Goal: Task Accomplishment & Management: Complete application form

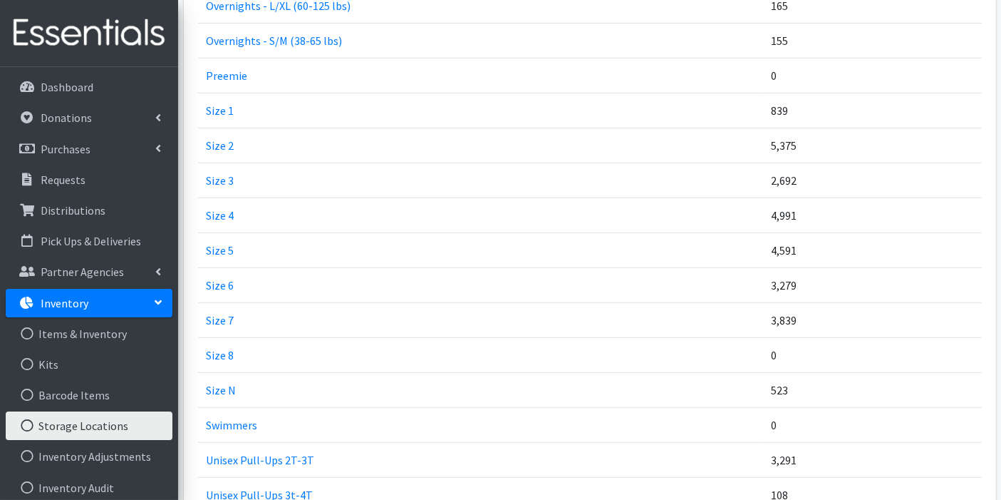
scroll to position [714, 0]
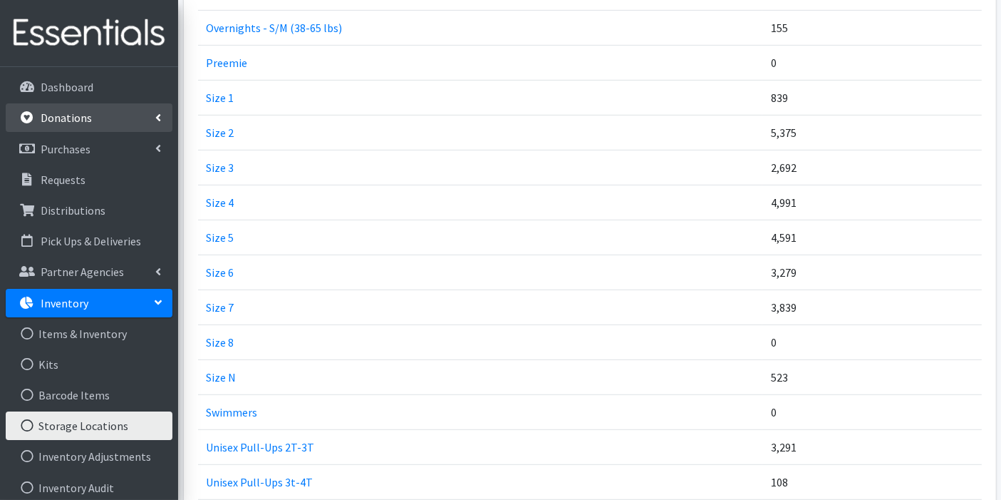
click at [77, 123] on p "Donations" at bounding box center [66, 117] width 51 height 14
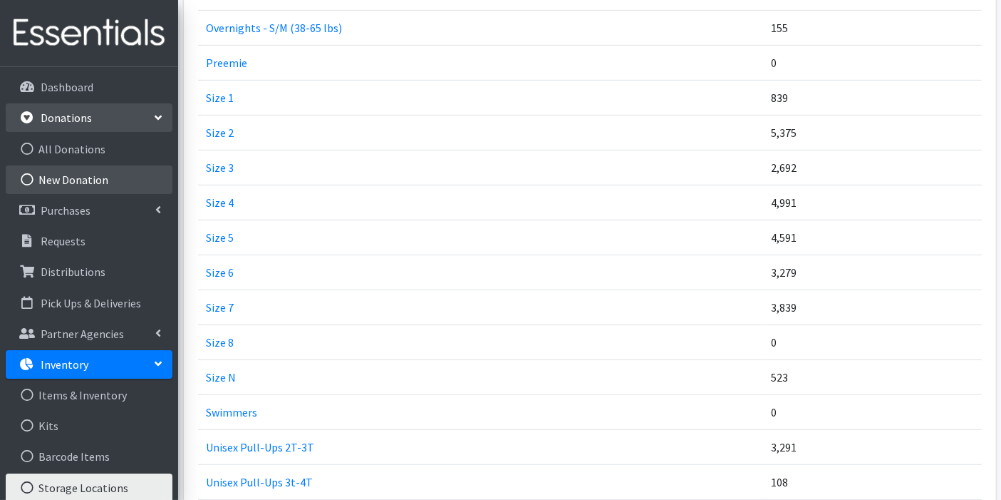
click at [76, 174] on link "New Donation" at bounding box center [89, 179] width 167 height 29
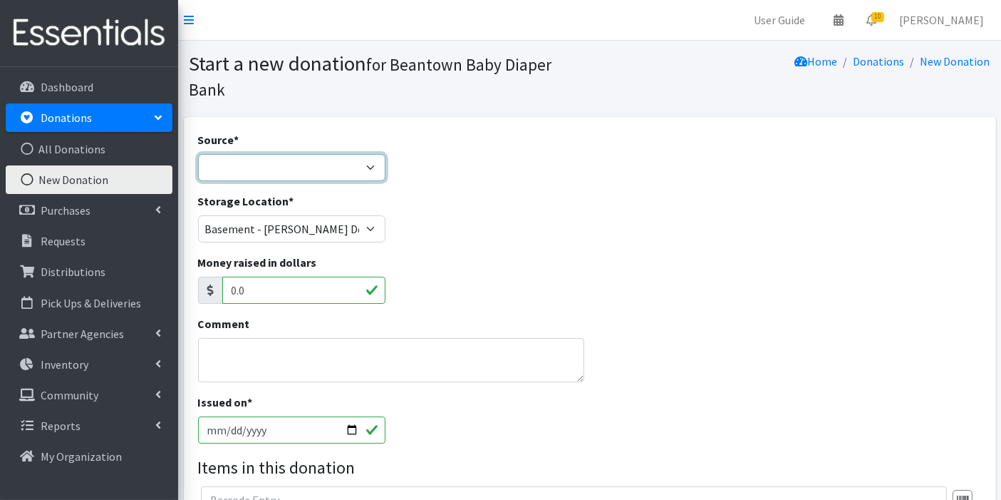
click at [247, 165] on select "Product Drive Manufacturer Donation Site Misc. Donation" at bounding box center [292, 167] width 188 height 27
select select "Donation Site"
click at [198, 154] on select "Product Drive Manufacturer Donation Site Misc. Donation" at bounding box center [292, 167] width 188 height 27
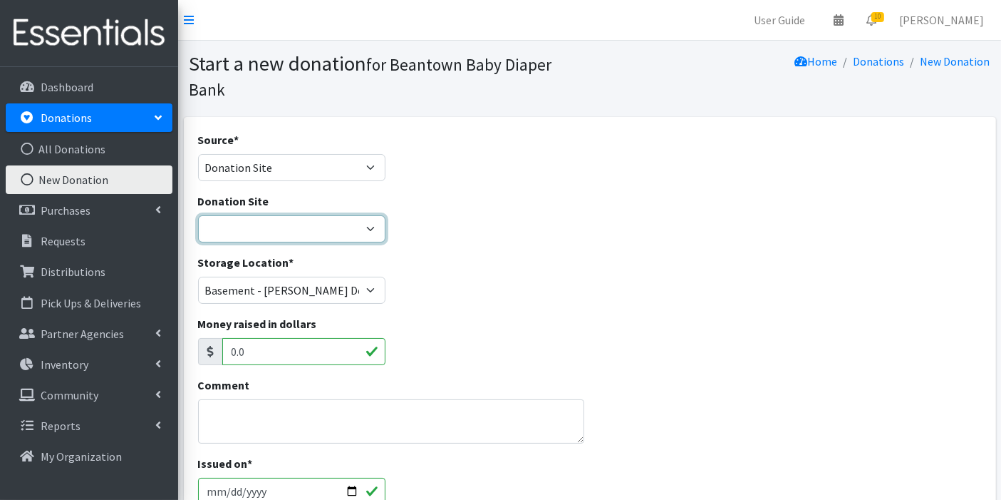
click at [348, 235] on select "Amazon Wishlist LEAP Schools Other/via partner/board member Stop & Shop Target …" at bounding box center [292, 228] width 188 height 27
select select "1032"
click at [198, 215] on select "Amazon Wishlist LEAP Schools Other/via partner/board member Stop & Shop Target …" at bounding box center [292, 228] width 188 height 27
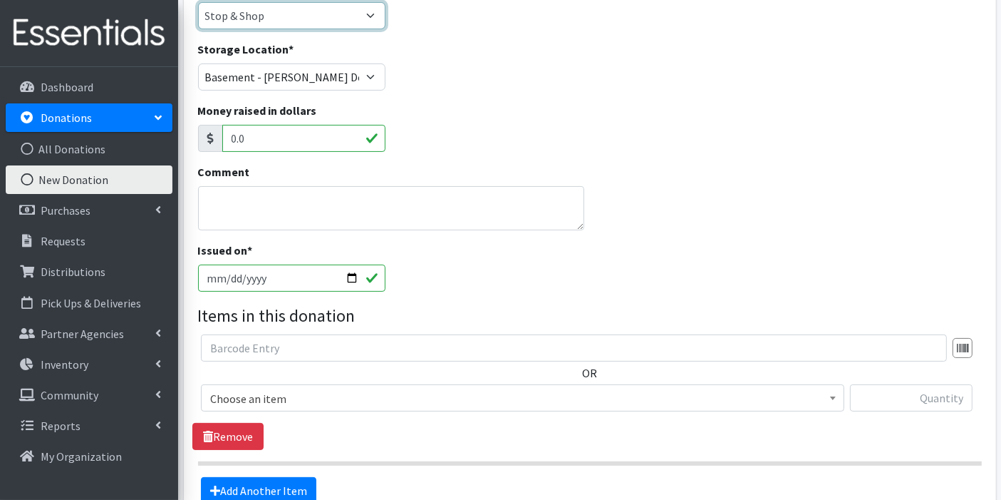
scroll to position [214, 0]
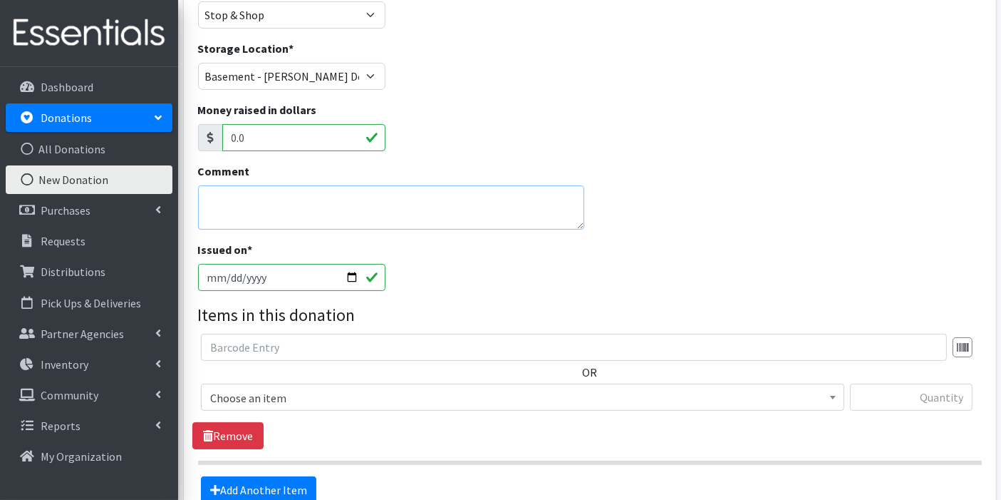
click at [444, 207] on textarea "Comment" at bounding box center [391, 207] width 387 height 44
type textarea "Size N"
click at [353, 277] on input "2025-10-12" at bounding box center [292, 277] width 188 height 27
type input "2025-10-11"
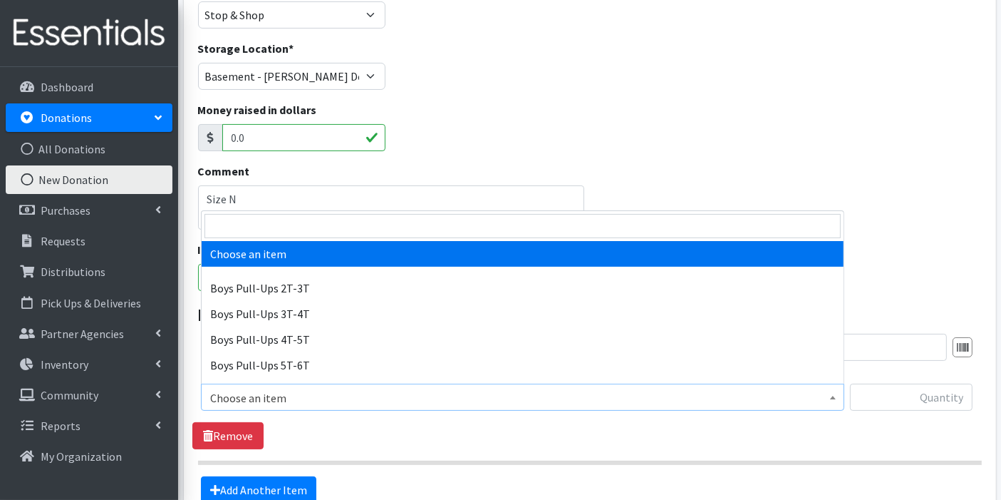
click at [632, 396] on span "Choose an item" at bounding box center [522, 398] width 625 height 20
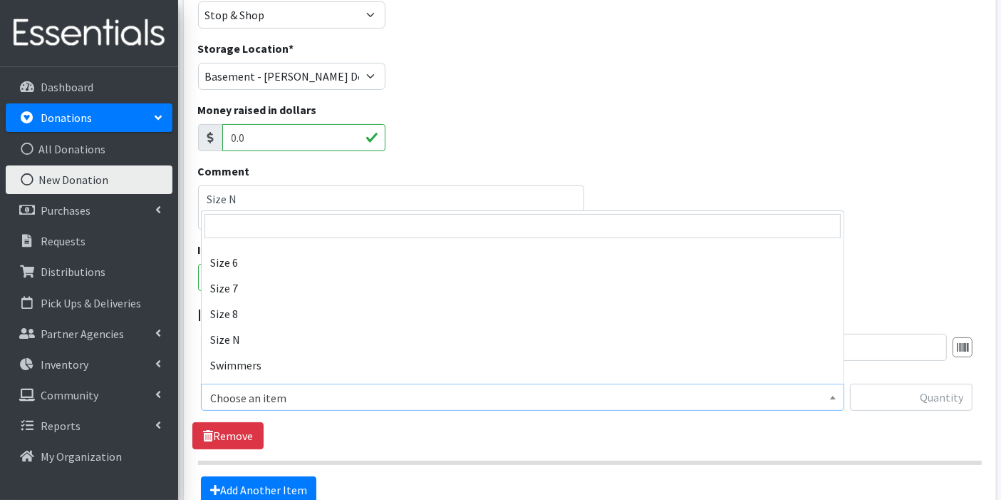
scroll to position [456, 0]
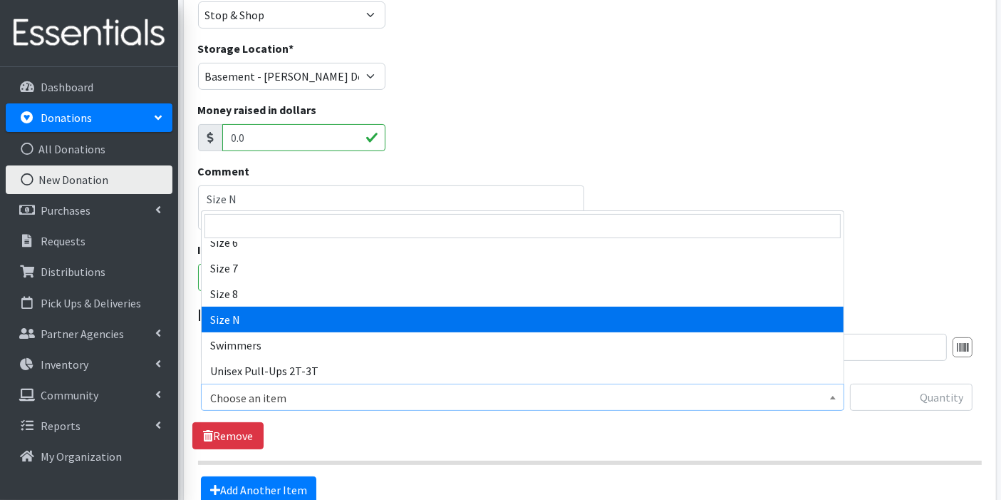
select select "14940"
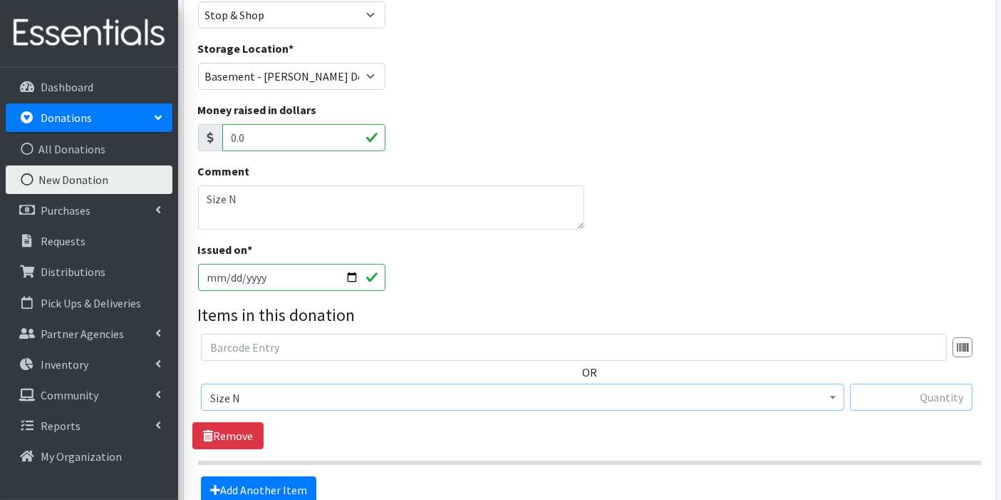
click at [928, 398] on input "text" at bounding box center [911, 396] width 123 height 27
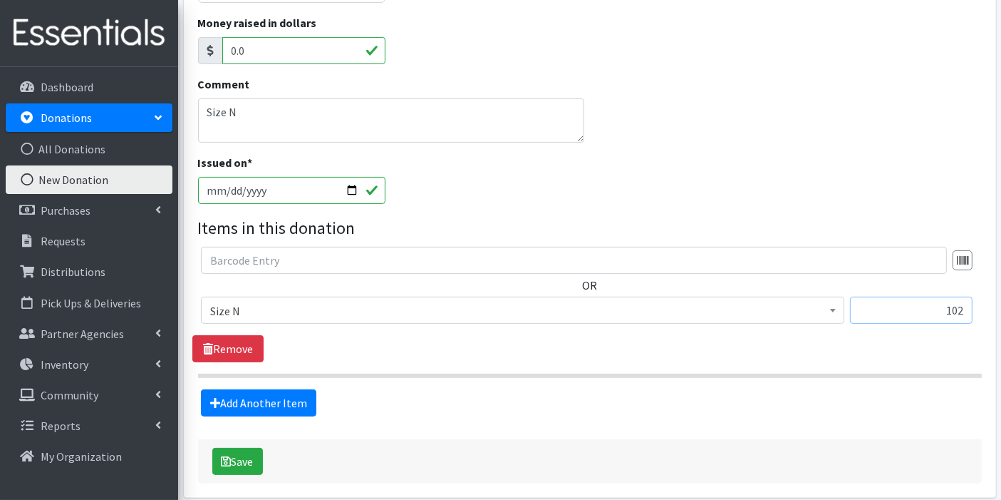
scroll to position [361, 0]
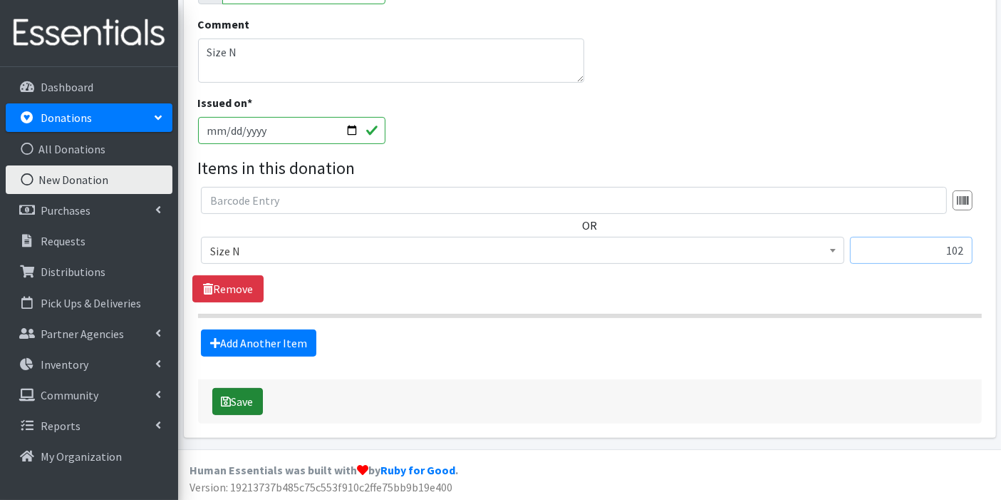
type input "102"
click at [236, 397] on button "Save" at bounding box center [237, 401] width 51 height 27
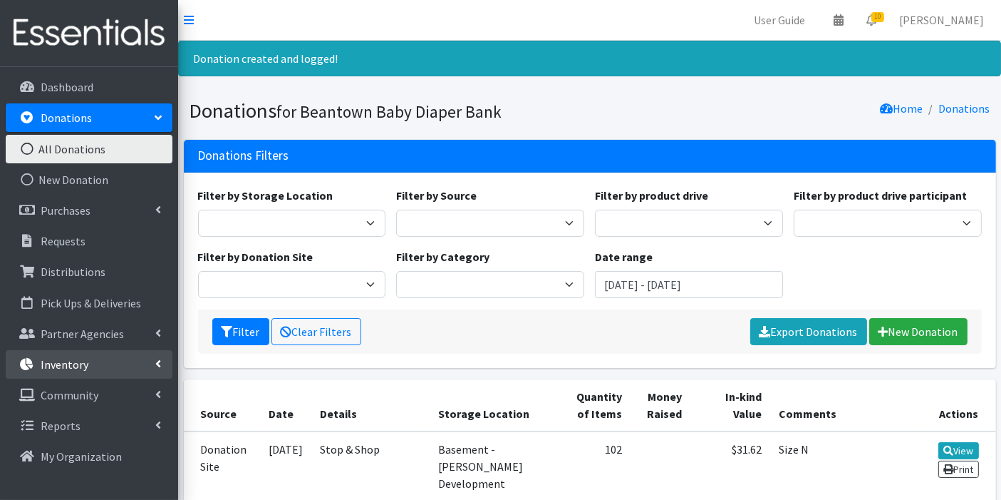
click at [83, 366] on p "Inventory" at bounding box center [65, 364] width 48 height 14
click at [98, 366] on link "Inventory" at bounding box center [89, 364] width 167 height 29
click at [99, 360] on link "Inventory" at bounding box center [89, 364] width 167 height 29
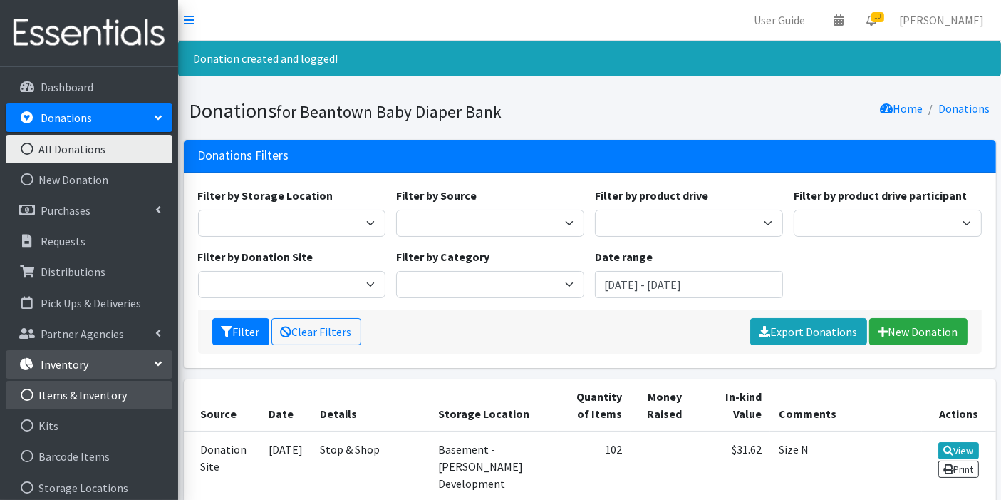
click at [93, 400] on link "Items & Inventory" at bounding box center [89, 395] width 167 height 29
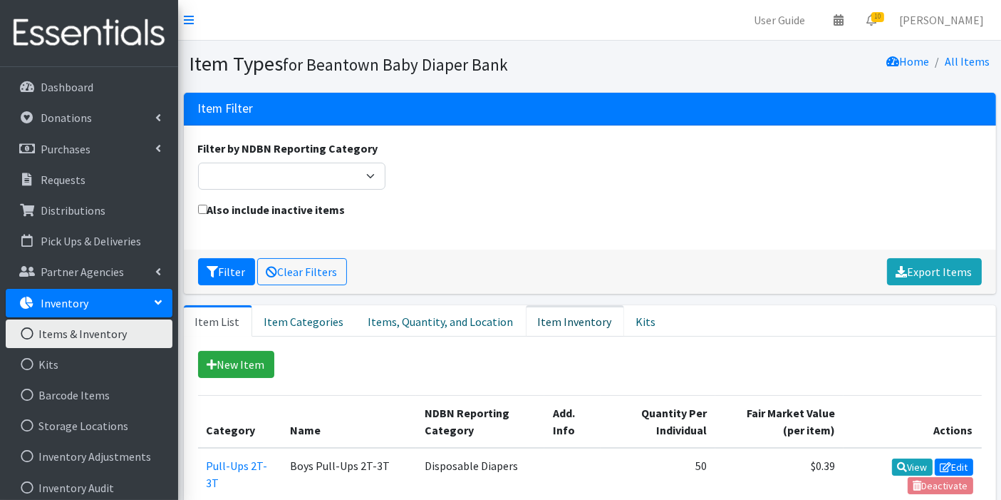
click at [572, 323] on link "Item Inventory" at bounding box center [575, 320] width 98 height 31
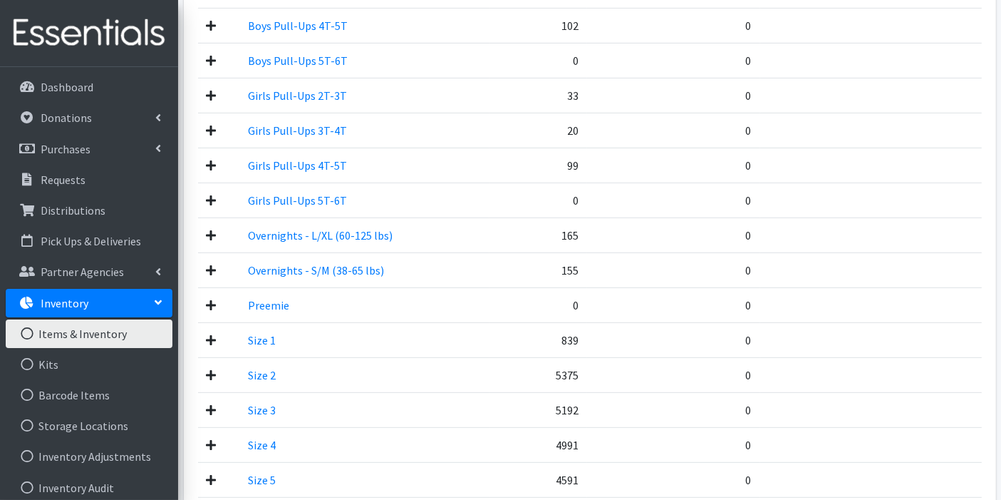
scroll to position [483, 0]
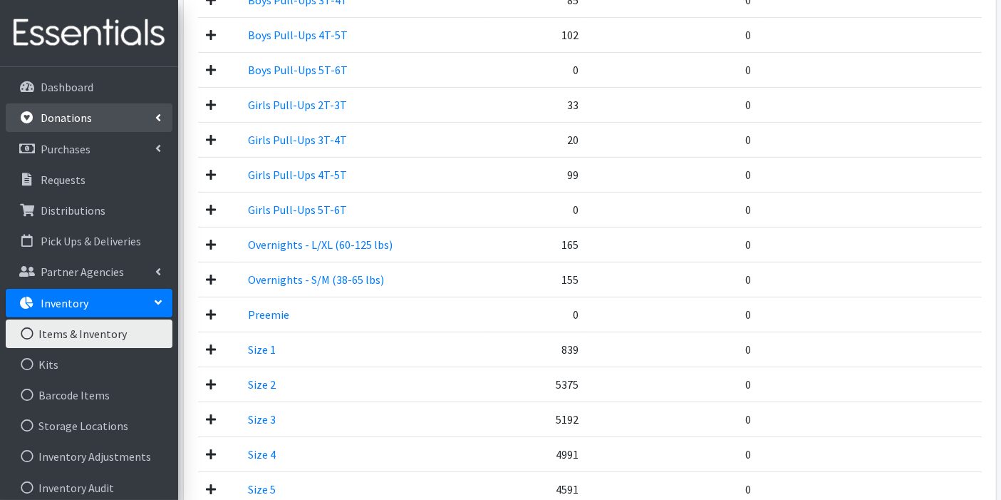
click at [78, 124] on p "Donations" at bounding box center [66, 117] width 51 height 14
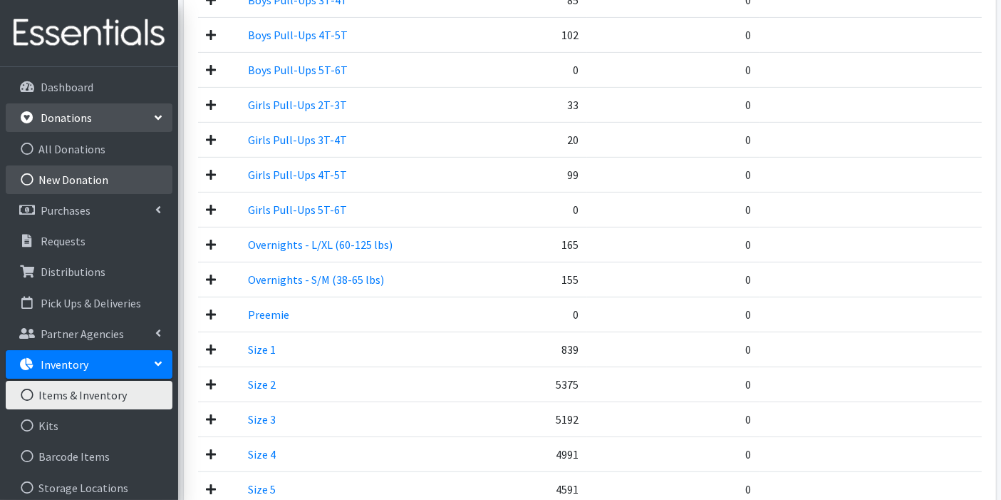
click at [74, 172] on link "New Donation" at bounding box center [89, 179] width 167 height 29
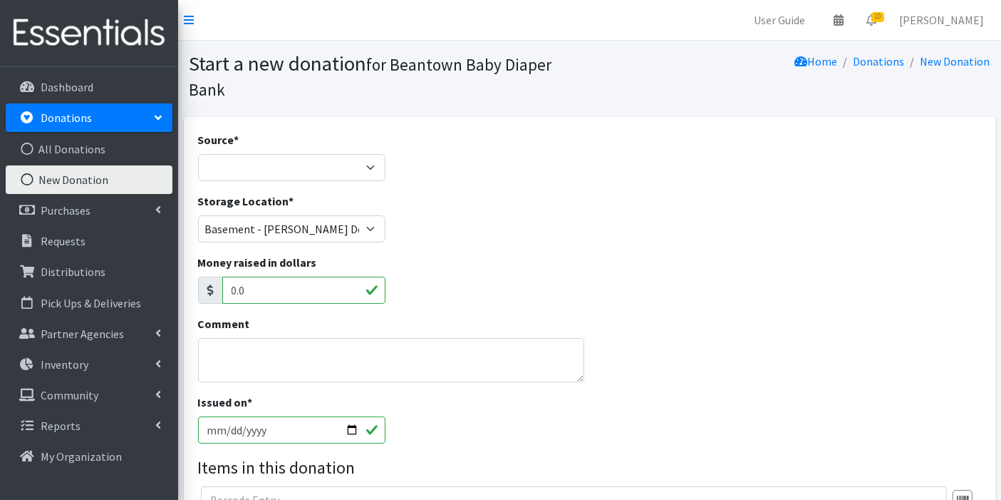
click at [301, 149] on div "Source * Product Drive Manufacturer Donation Site Misc. Donation" at bounding box center [292, 156] width 188 height 50
click at [305, 153] on div "Source * Product Drive Manufacturer Donation Site Misc. Donation" at bounding box center [292, 156] width 188 height 50
click at [302, 164] on select "Product Drive Manufacturer Donation Site Misc. Donation" at bounding box center [292, 167] width 188 height 27
select select "Donation Site"
click at [198, 154] on select "Product Drive Manufacturer Donation Site Misc. Donation" at bounding box center [292, 167] width 188 height 27
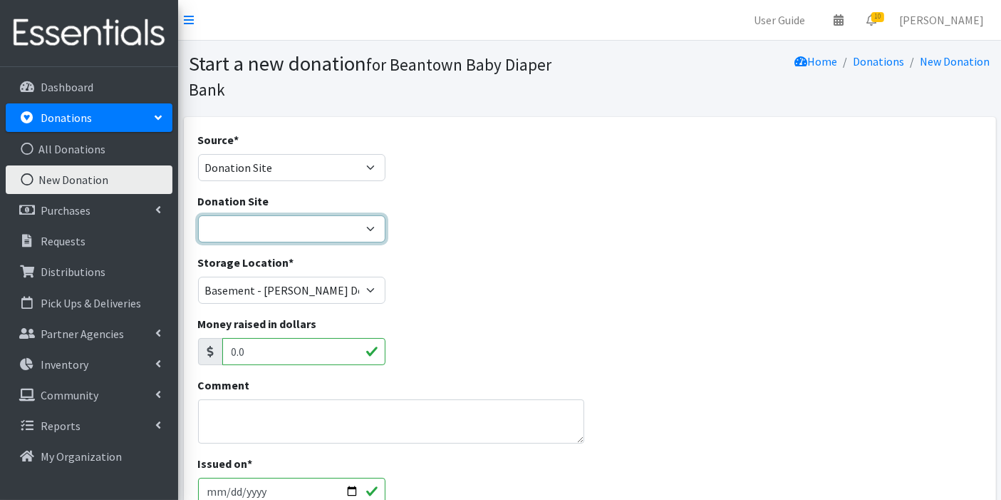
click at [295, 231] on select "Amazon Wishlist LEAP Schools Other/via partner/board member Stop & Shop Target …" at bounding box center [292, 228] width 188 height 27
select select "1032"
click at [198, 215] on select "Amazon Wishlist LEAP Schools Other/via partner/board member Stop & Shop Target …" at bounding box center [292, 228] width 188 height 27
click at [465, 411] on textarea "Comment" at bounding box center [391, 421] width 387 height 44
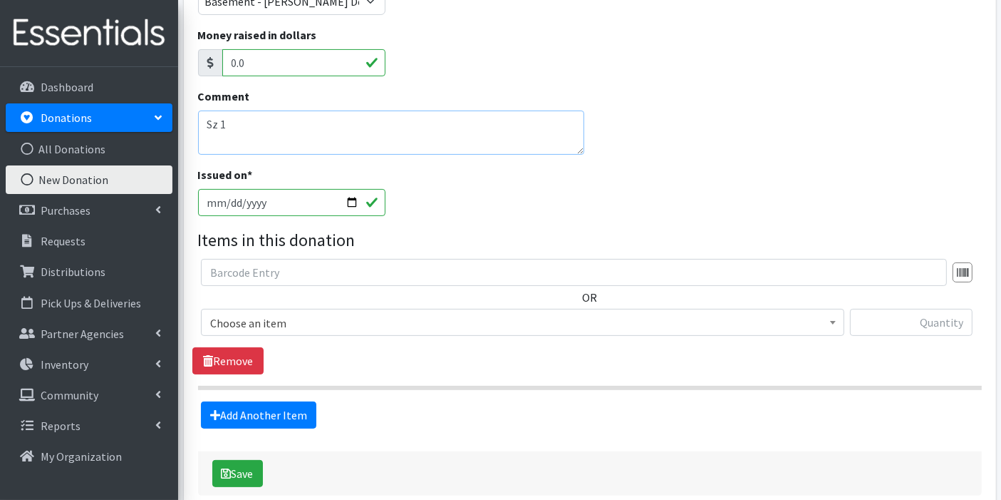
scroll to position [301, 0]
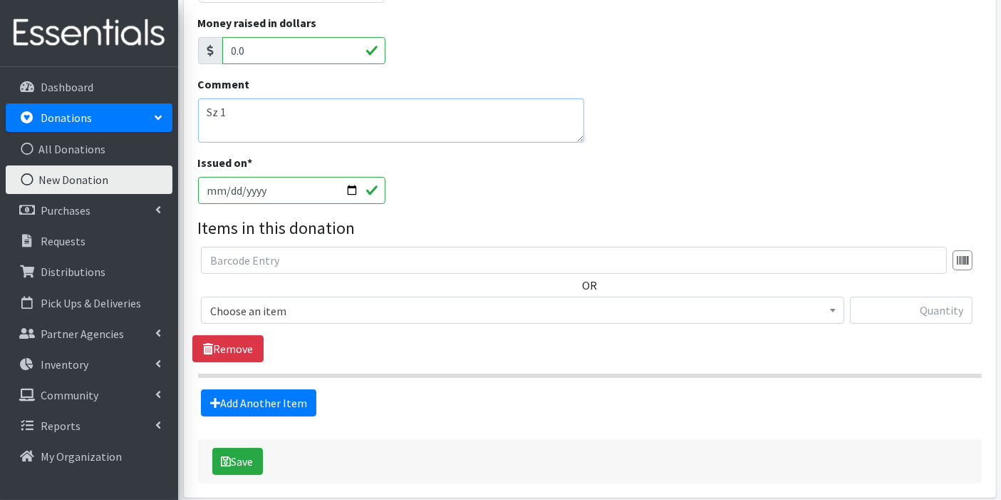
type textarea "Sz 1"
click at [350, 191] on input "2025-10-12" at bounding box center [292, 190] width 188 height 27
type input "[DATE]"
click at [313, 301] on span "Choose an item" at bounding box center [522, 311] width 625 height 20
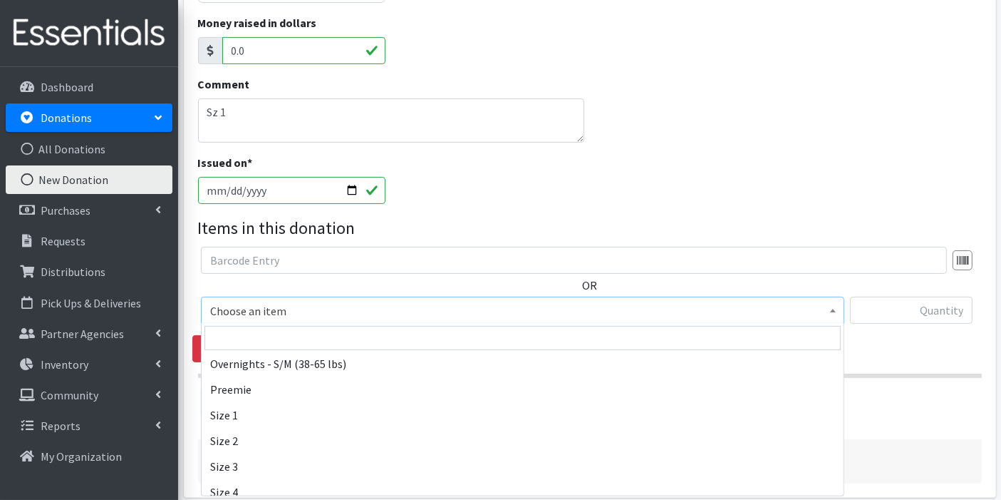
scroll to position [264, 0]
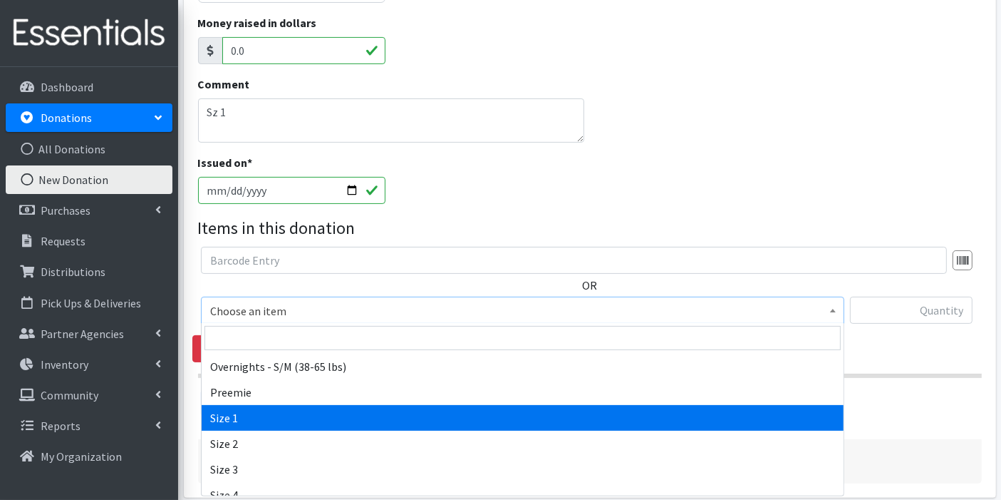
select select "14938"
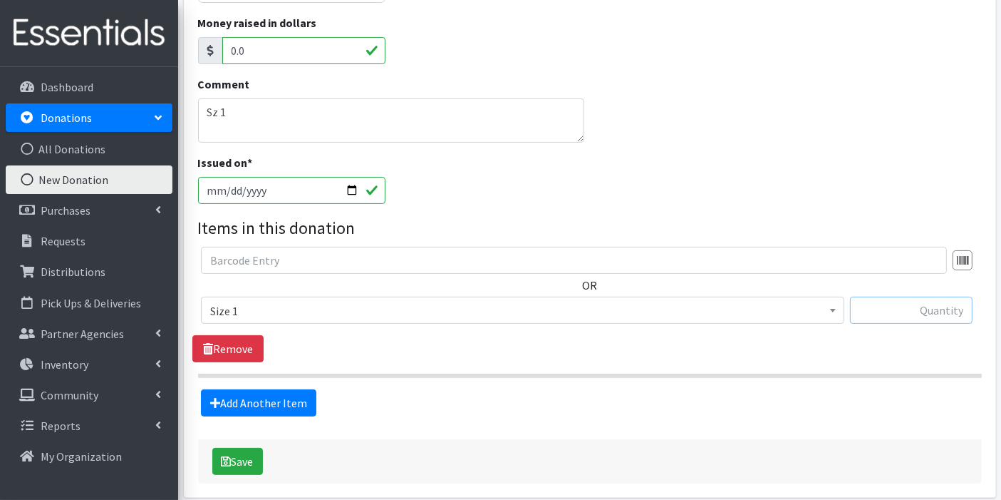
click at [960, 320] on input "text" at bounding box center [911, 309] width 123 height 27
type input "42"
click at [239, 457] on button "Save" at bounding box center [237, 461] width 51 height 27
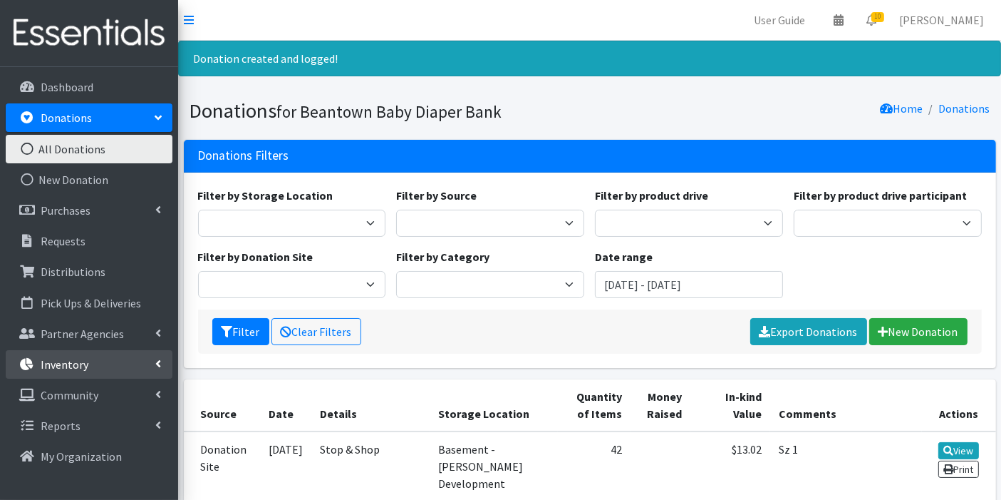
click at [75, 360] on p "Inventory" at bounding box center [65, 364] width 48 height 14
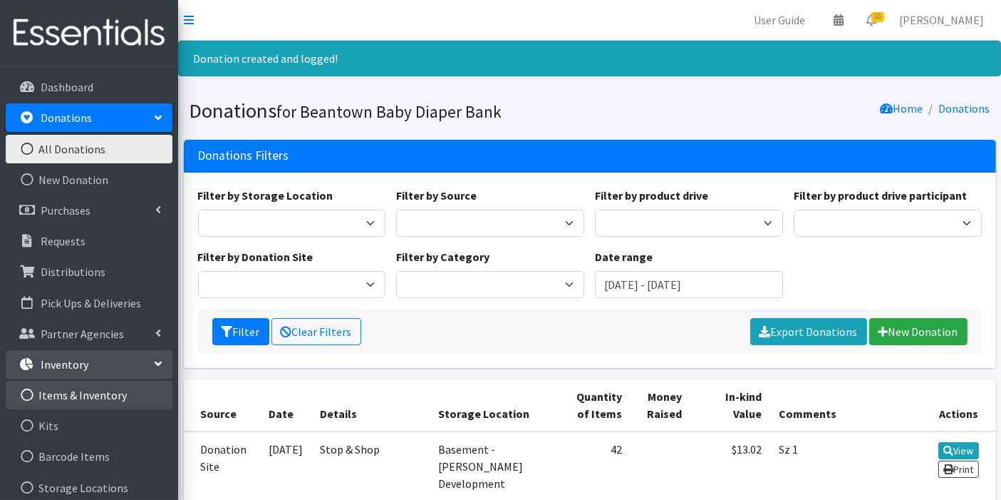
click at [77, 393] on link "Items & Inventory" at bounding box center [89, 395] width 167 height 29
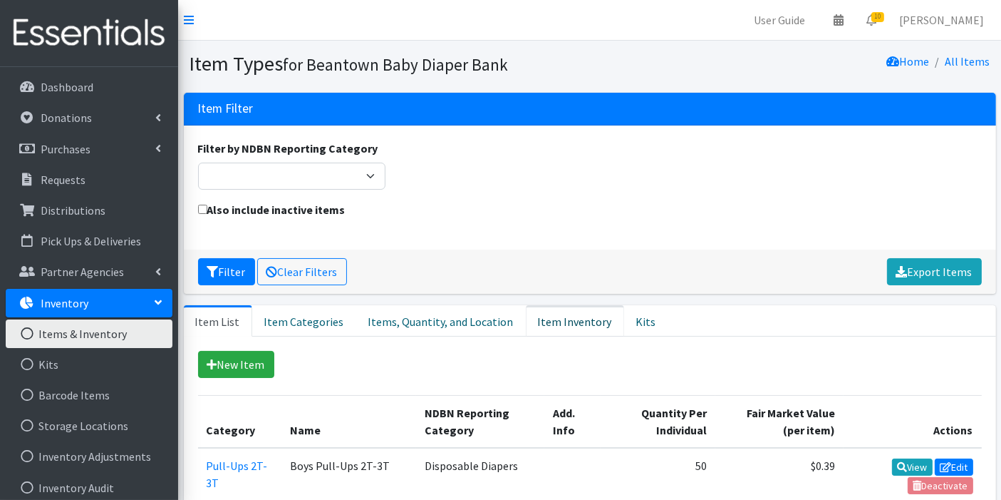
click at [555, 319] on link "Item Inventory" at bounding box center [575, 320] width 98 height 31
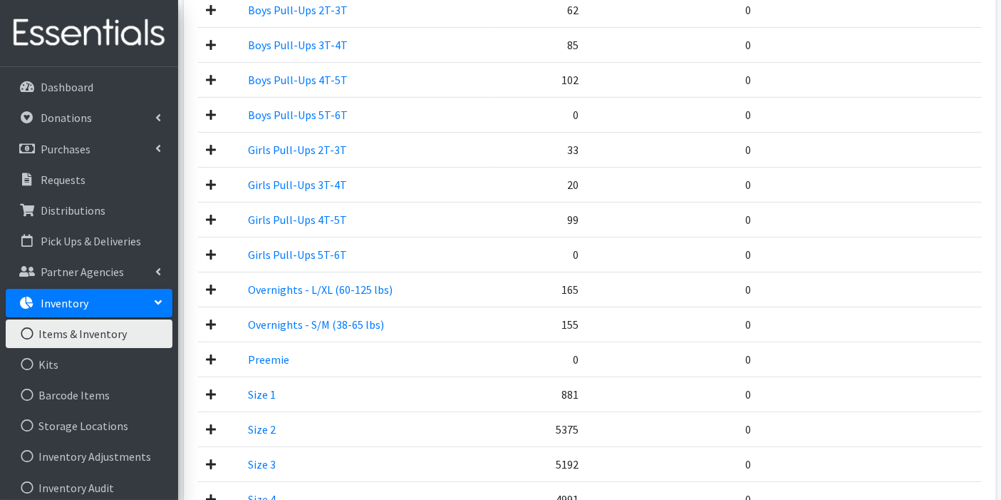
scroll to position [435, 0]
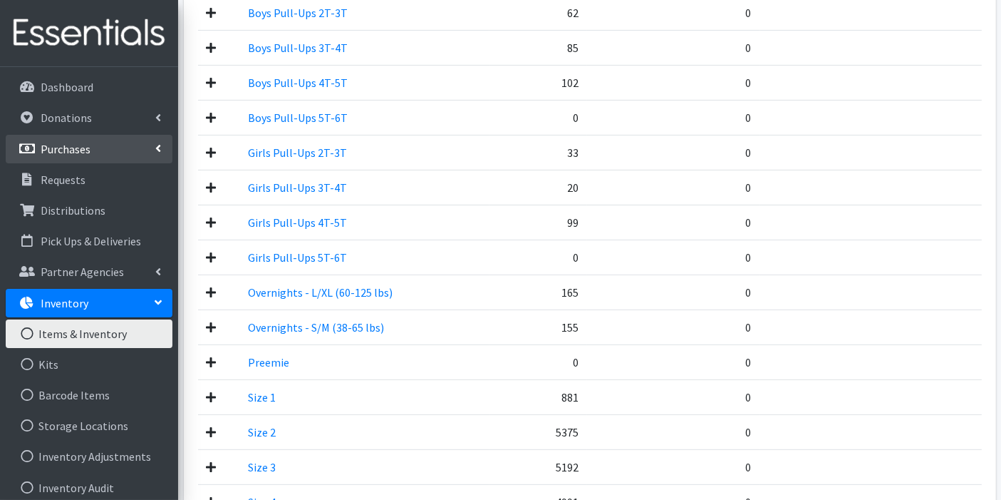
click at [69, 145] on p "Purchases" at bounding box center [66, 149] width 50 height 14
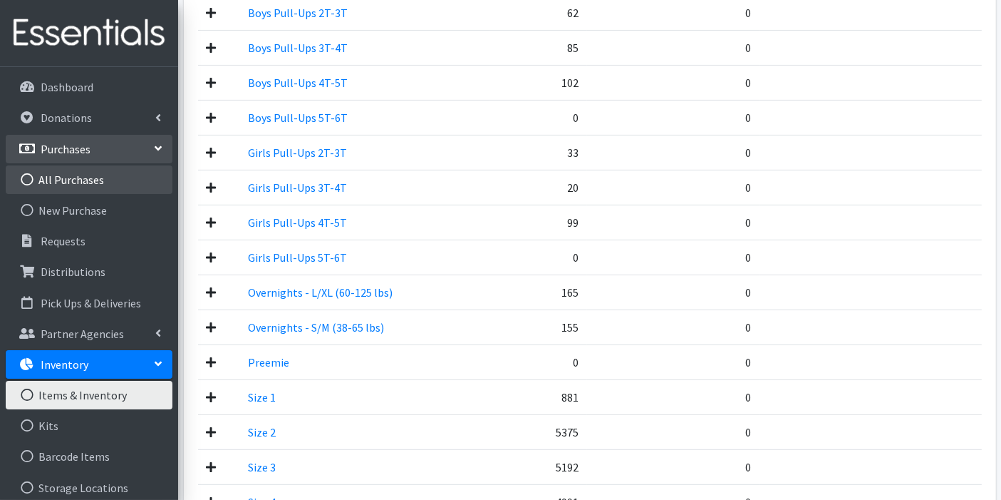
click at [67, 177] on link "All Purchases" at bounding box center [89, 179] width 167 height 29
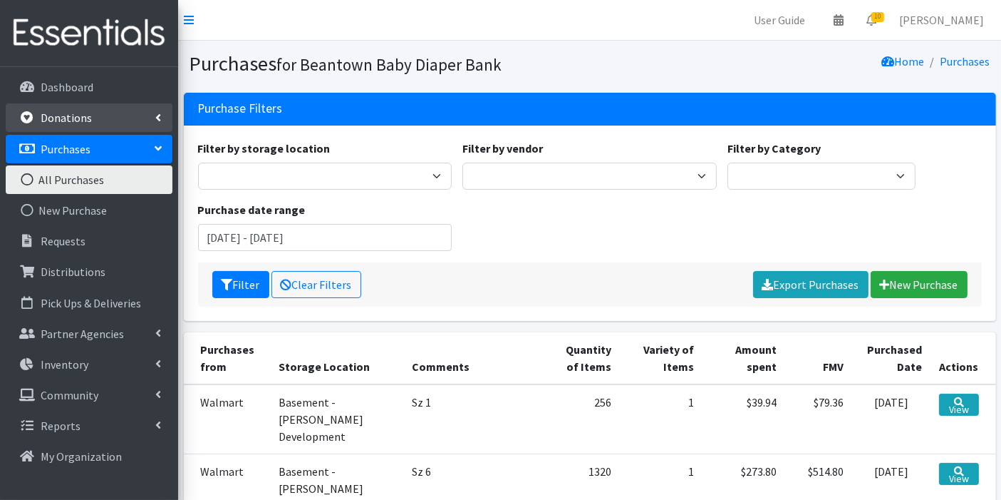
click at [77, 129] on link "Donations" at bounding box center [89, 117] width 167 height 29
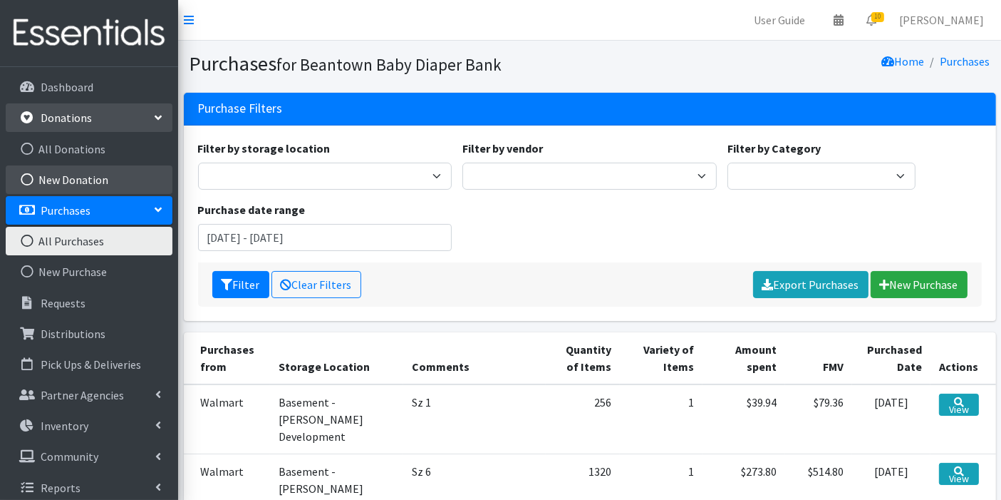
click at [81, 170] on link "New Donation" at bounding box center [89, 179] width 167 height 29
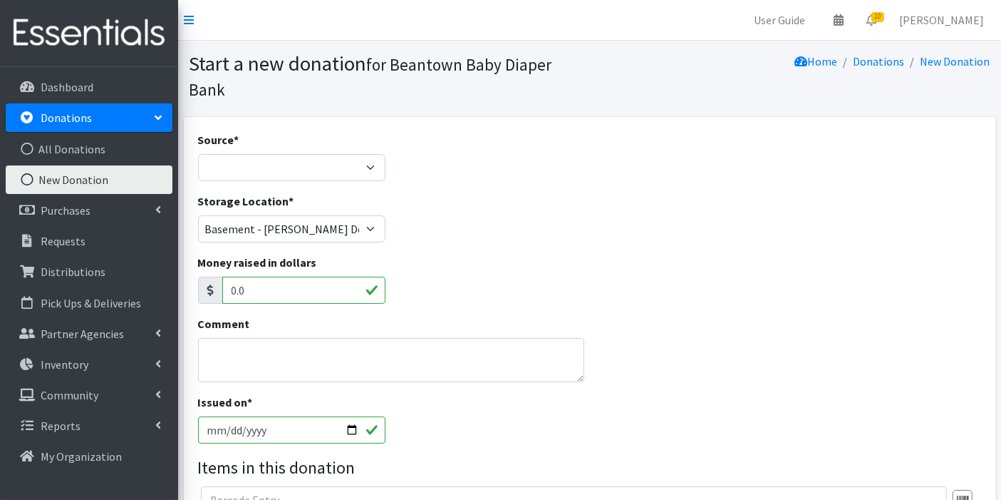
click at [98, 123] on link "Donations" at bounding box center [89, 117] width 167 height 29
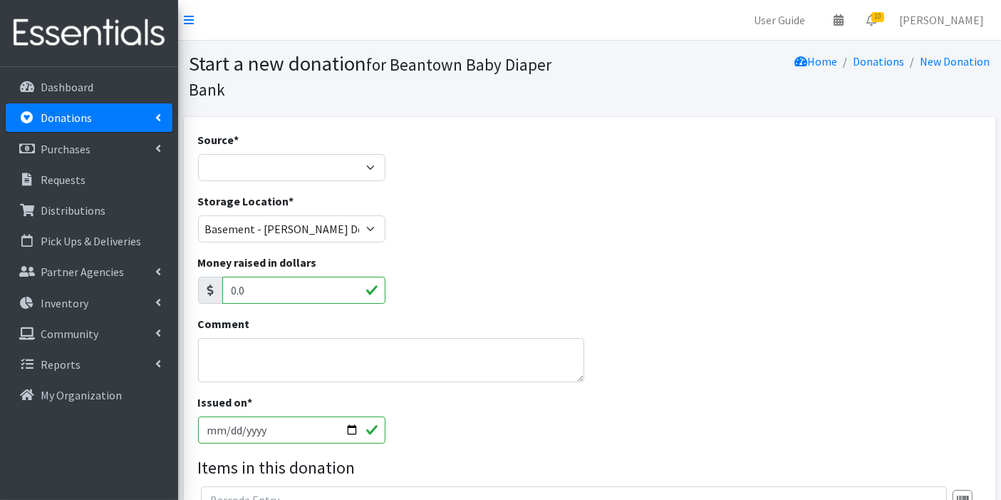
click at [95, 133] on li "Donations All Donations New Donation" at bounding box center [89, 118] width 167 height 31
click at [98, 115] on link "Donations" at bounding box center [89, 117] width 167 height 29
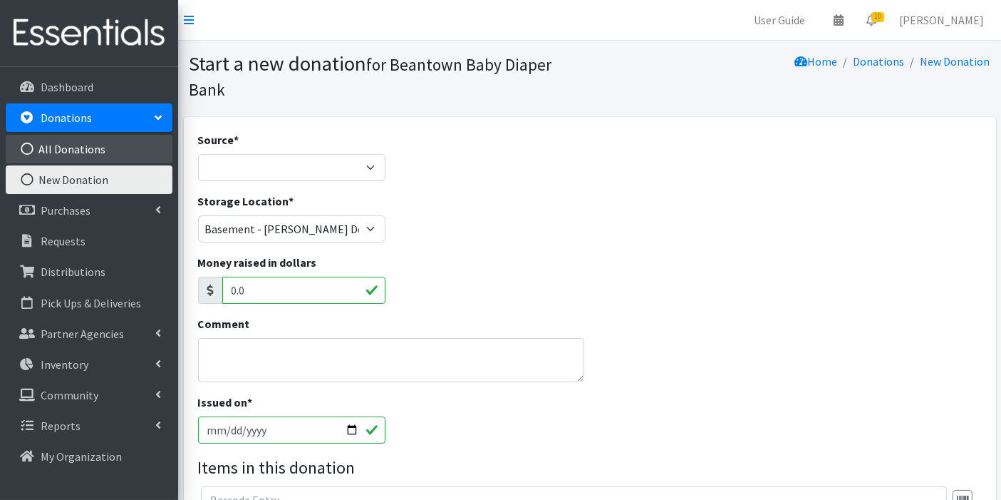
click at [91, 148] on link "All Donations" at bounding box center [89, 149] width 167 height 29
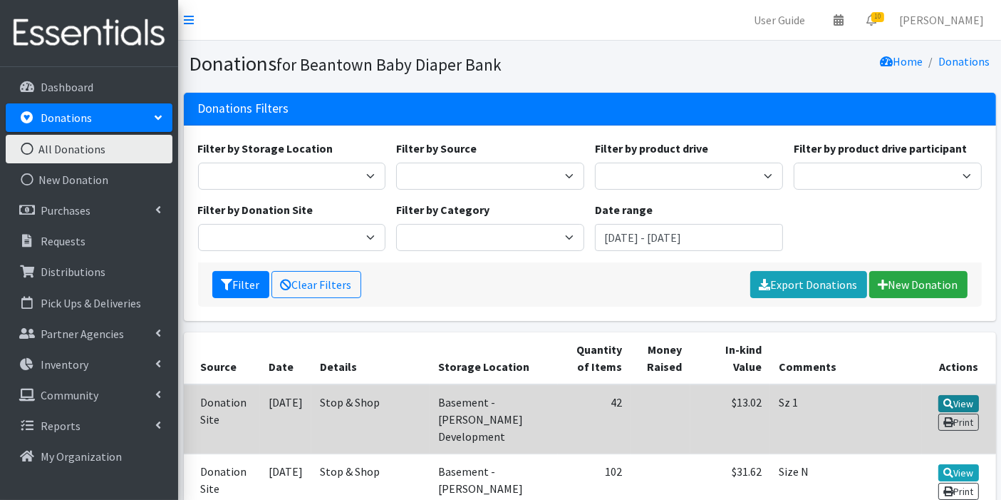
click at [948, 400] on icon at bounding box center [949, 403] width 10 height 10
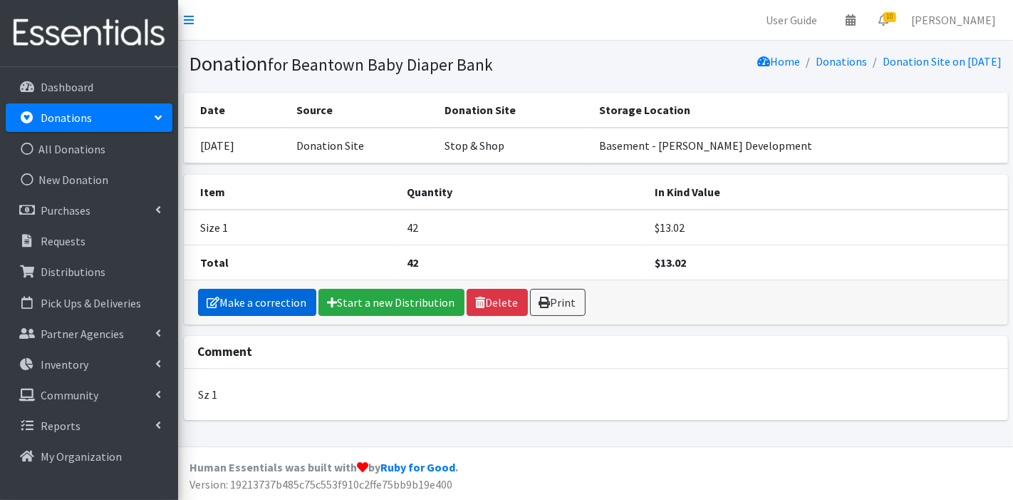
click at [250, 296] on link "Make a correction" at bounding box center [257, 302] width 118 height 27
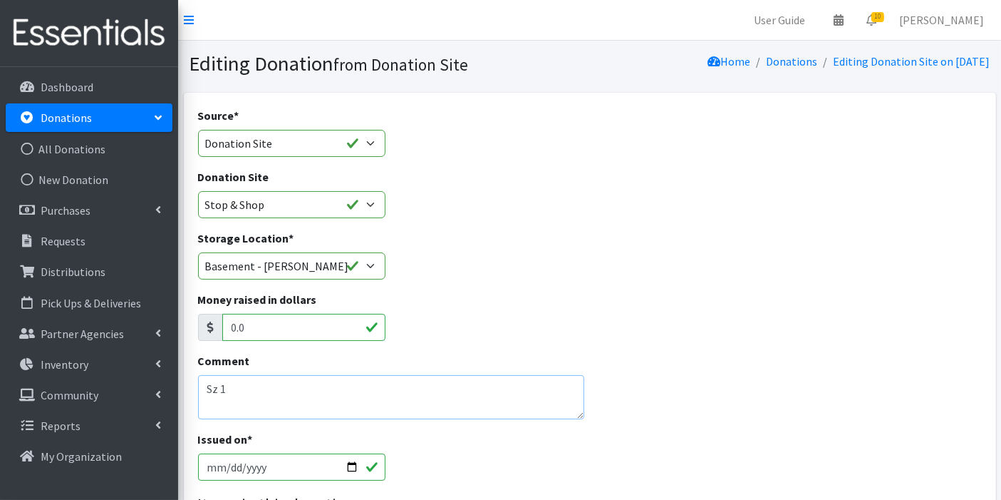
click at [238, 393] on textarea "Sz 1" at bounding box center [391, 397] width 387 height 44
click at [332, 388] on textarea "Sz 1" at bounding box center [391, 397] width 387 height 44
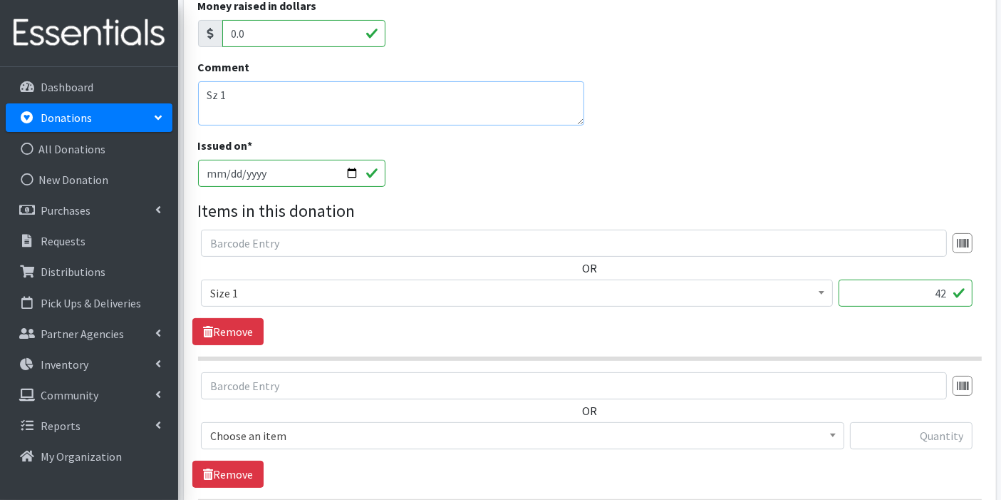
scroll to position [295, 0]
type textarea "Sz 1"
drag, startPoint x: 926, startPoint y: 290, endPoint x: 954, endPoint y: 291, distance: 27.8
click at [954, 291] on input "42" at bounding box center [906, 291] width 134 height 27
type input "2"
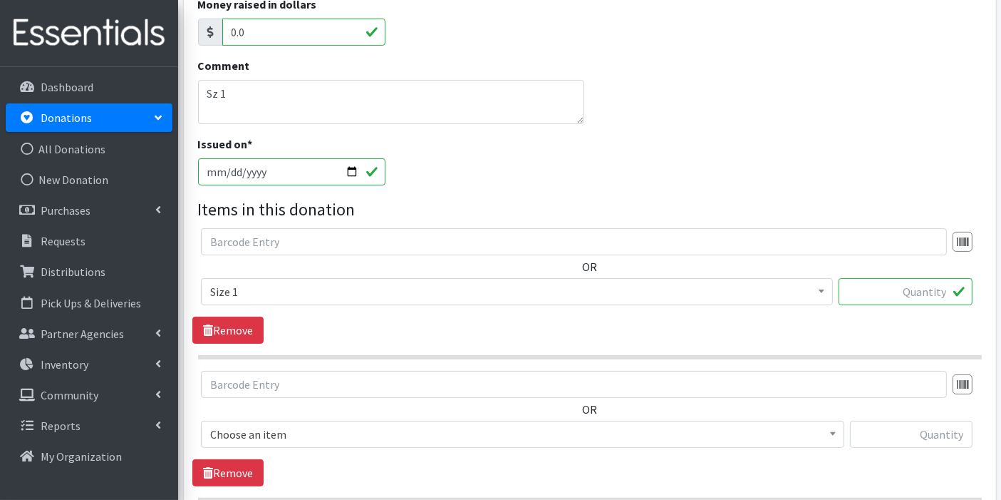
click at [492, 316] on div "OR Boys Pull-Ups 2T-3T Boys Pull-Ups 3T-4T Boys Pull-Ups 4T-5T Boys Pull-Ups 5T…" at bounding box center [589, 285] width 795 height 115
drag, startPoint x: 887, startPoint y: 300, endPoint x: 929, endPoint y: 293, distance: 42.6
click at [929, 293] on input "text" at bounding box center [906, 291] width 134 height 27
type input "298"
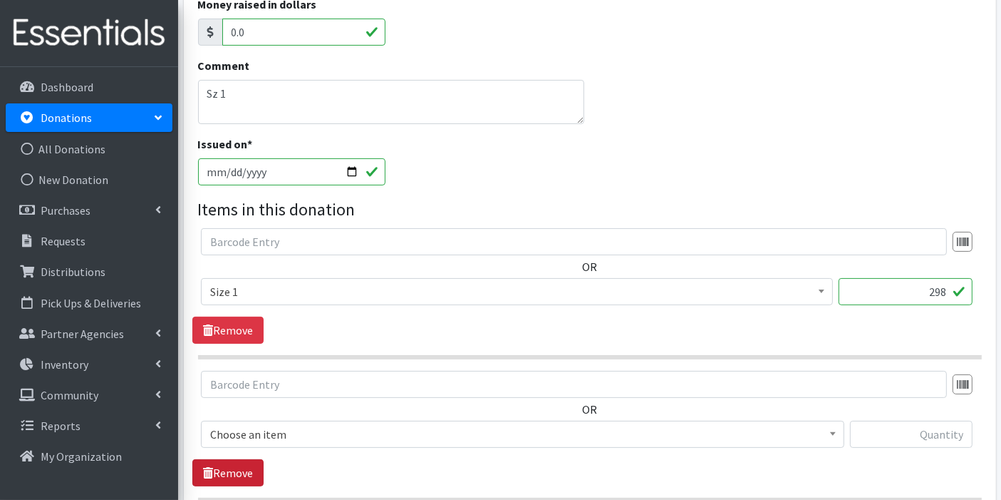
click at [234, 474] on link "Remove" at bounding box center [227, 472] width 71 height 27
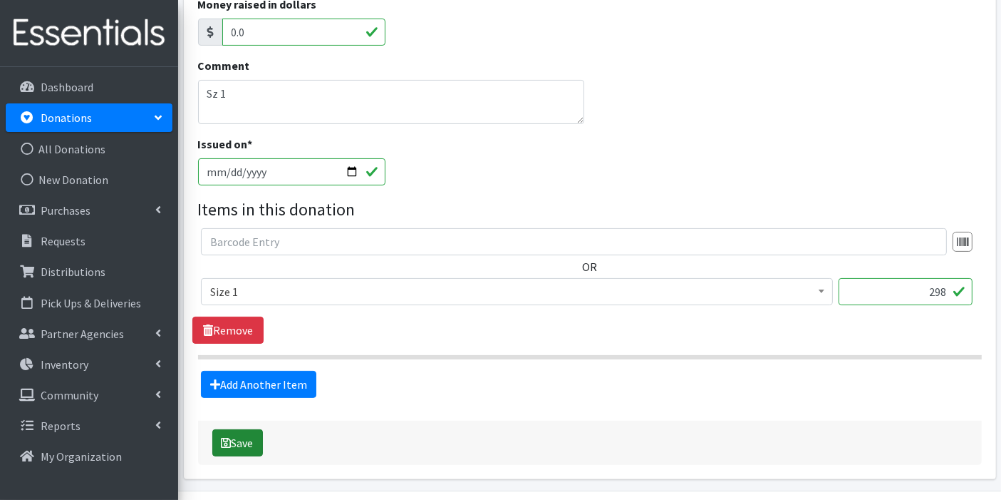
click at [242, 436] on button "Save" at bounding box center [237, 442] width 51 height 27
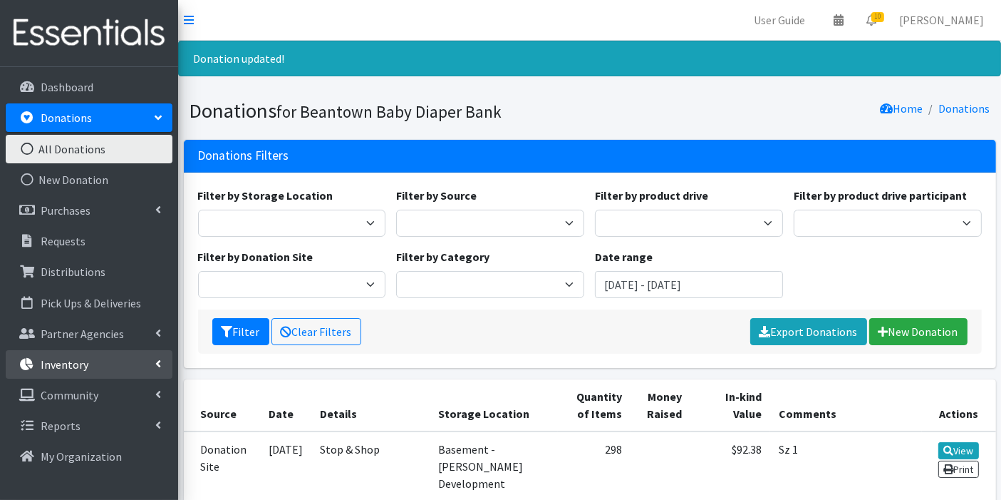
click at [91, 374] on link "Inventory" at bounding box center [89, 364] width 167 height 29
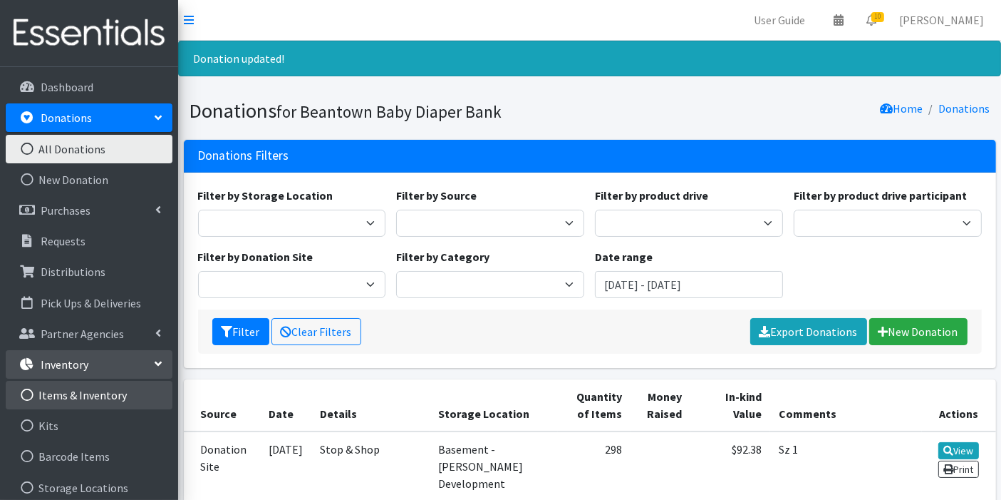
click at [91, 393] on link "Items & Inventory" at bounding box center [89, 395] width 167 height 29
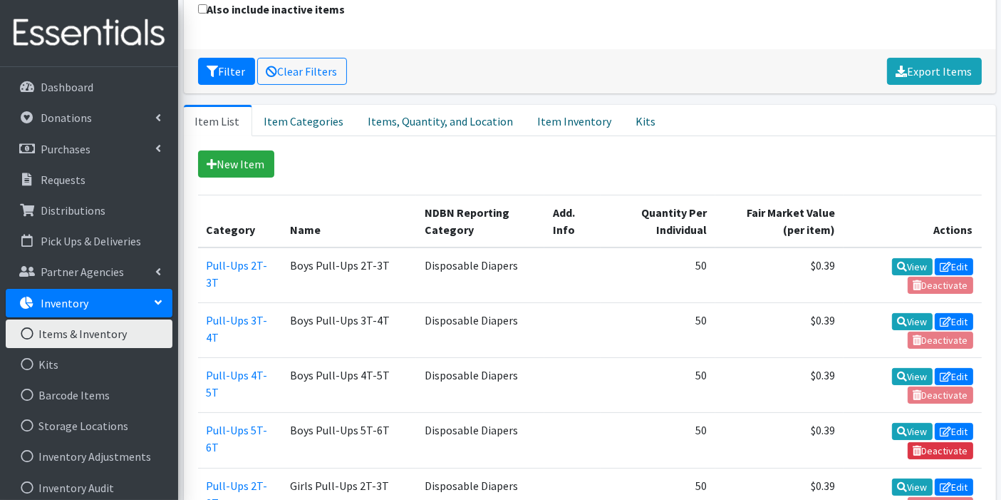
scroll to position [239, 0]
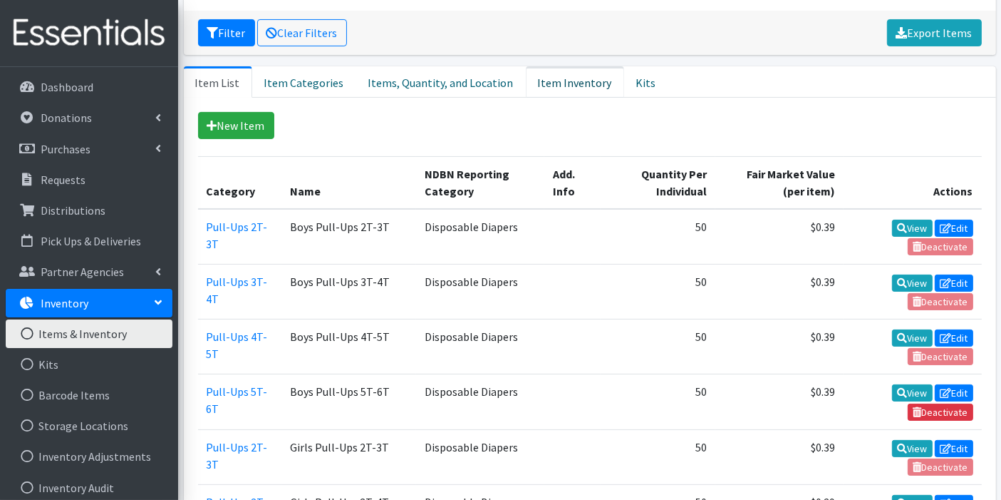
click at [547, 82] on link "Item Inventory" at bounding box center [575, 81] width 98 height 31
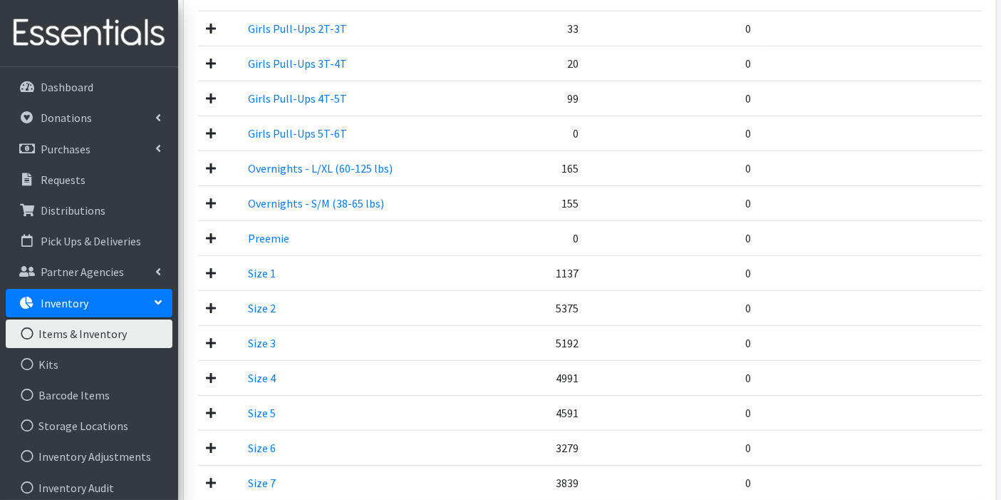
scroll to position [545, 0]
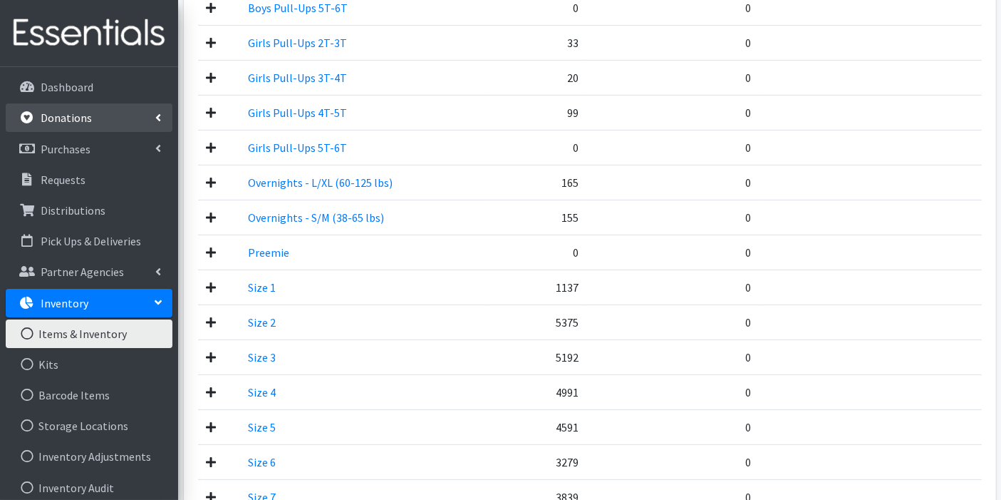
click at [76, 126] on link "Donations" at bounding box center [89, 117] width 167 height 29
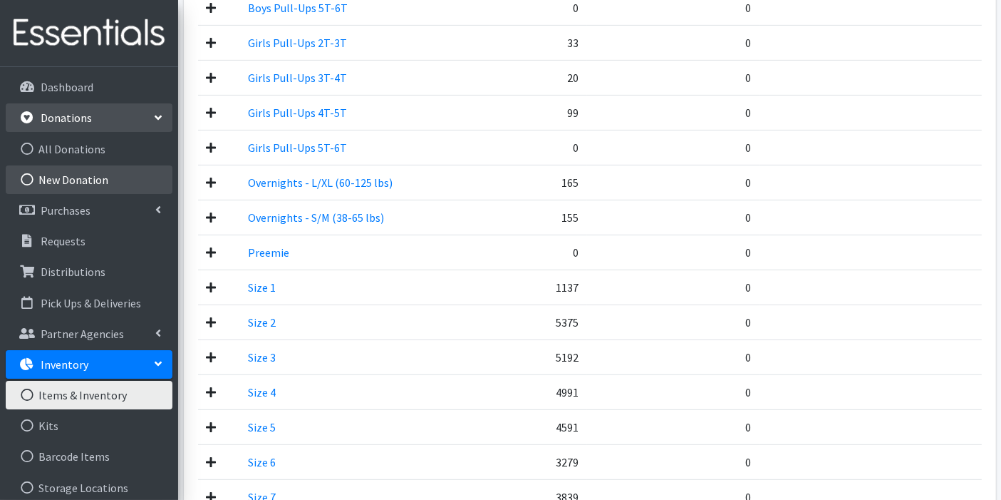
click at [71, 170] on link "New Donation" at bounding box center [89, 179] width 167 height 29
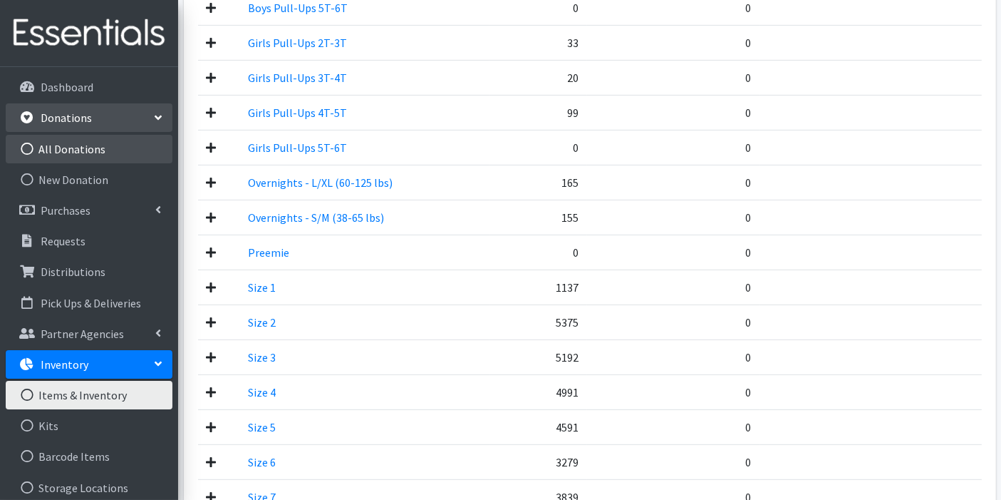
click at [105, 143] on link "All Donations" at bounding box center [89, 149] width 167 height 29
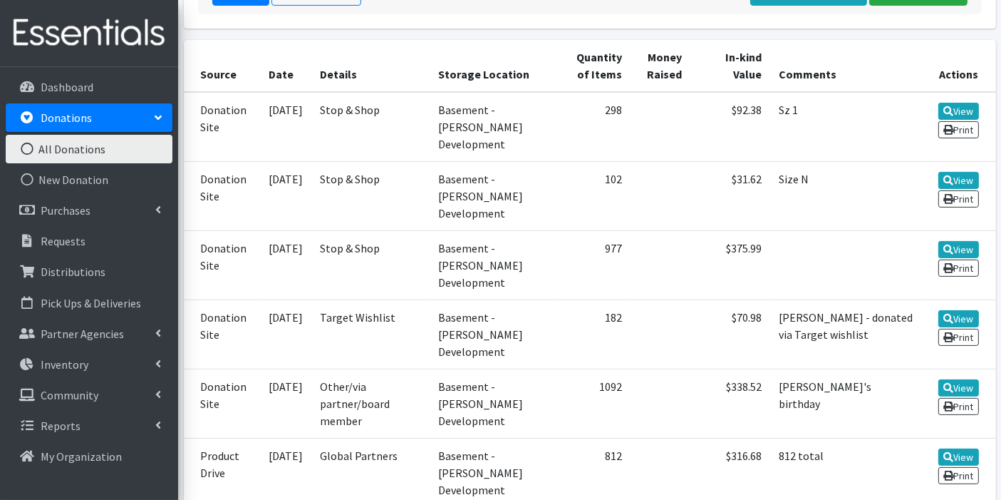
scroll to position [305, 0]
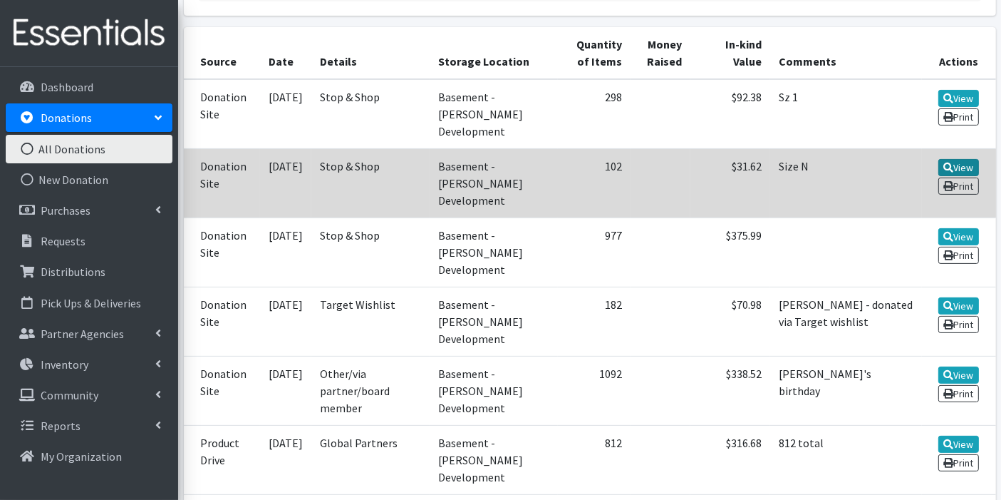
click at [963, 160] on link "View" at bounding box center [959, 167] width 41 height 17
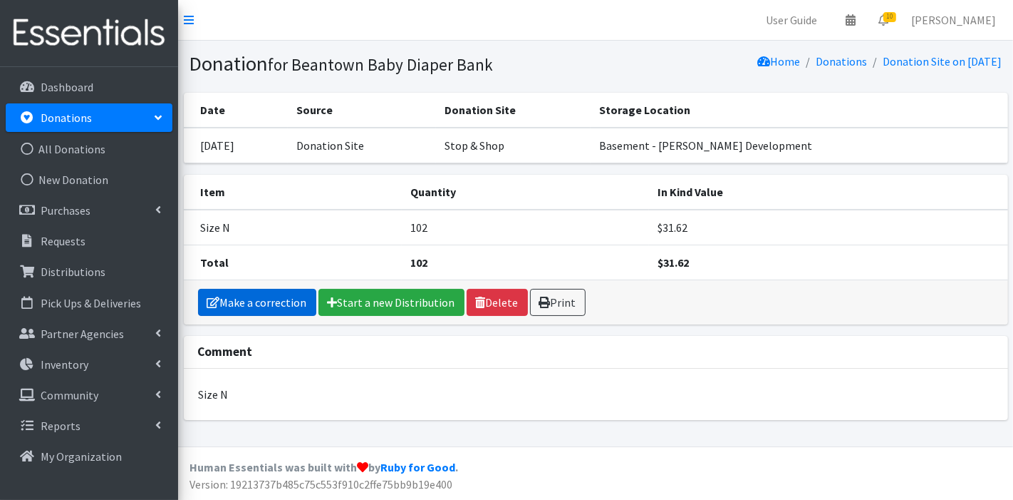
click at [286, 297] on link "Make a correction" at bounding box center [257, 302] width 118 height 27
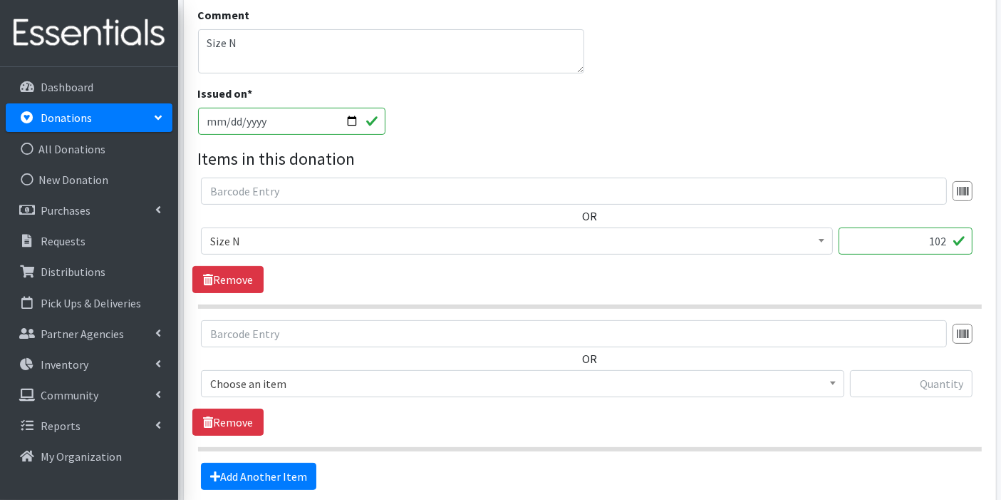
scroll to position [350, 0]
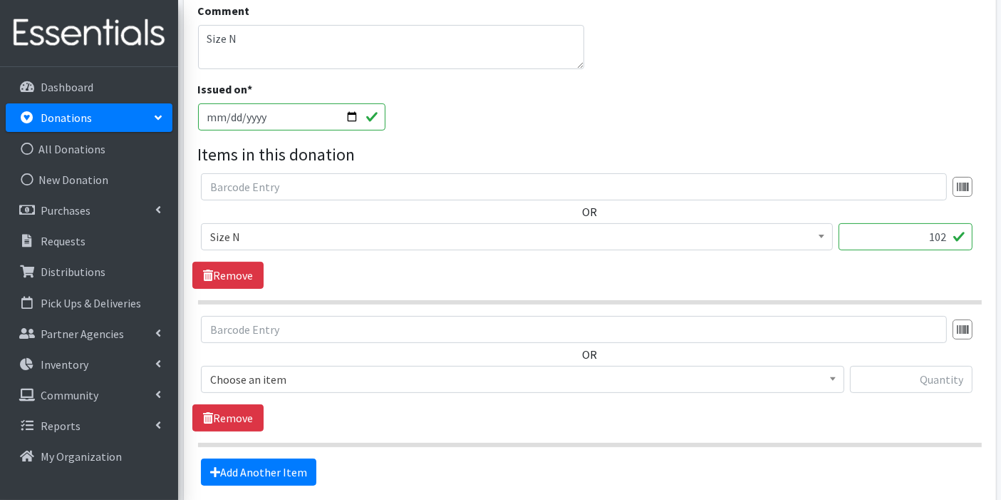
click at [948, 227] on input "102" at bounding box center [906, 236] width 134 height 27
type input "187"
click at [219, 413] on link "Remove" at bounding box center [227, 417] width 71 height 27
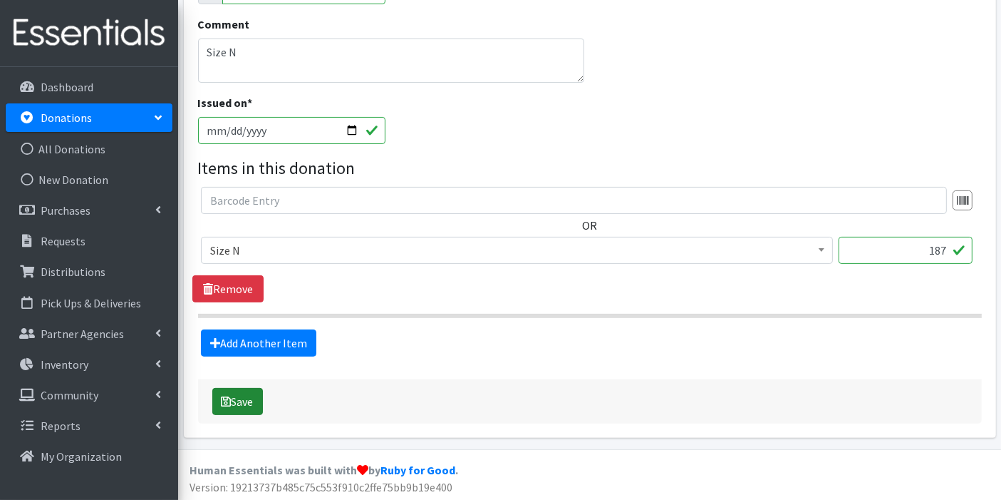
click at [237, 398] on button "Save" at bounding box center [237, 401] width 51 height 27
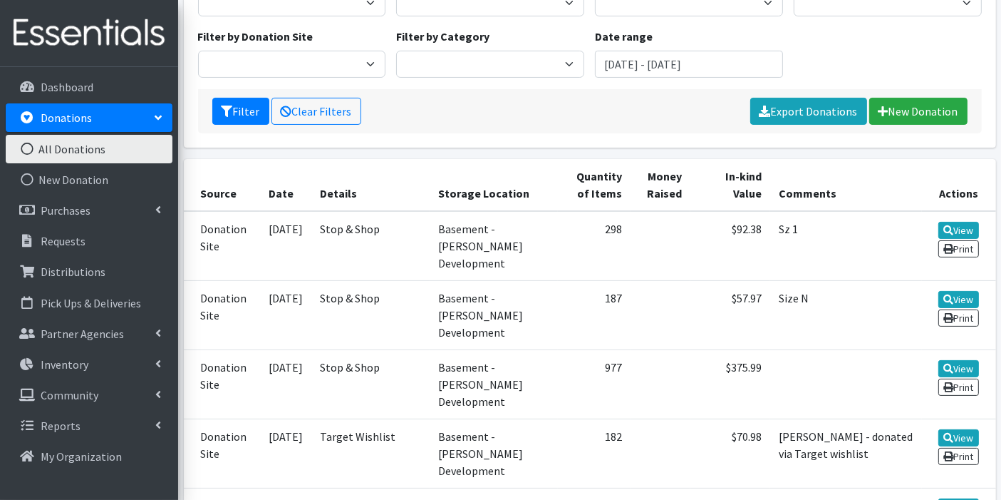
scroll to position [224, 0]
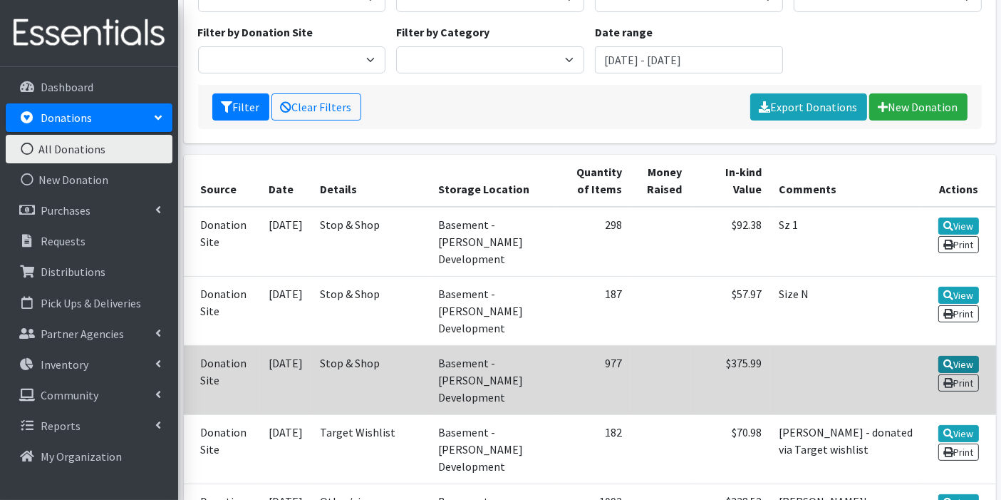
click at [960, 356] on link "View" at bounding box center [959, 364] width 41 height 17
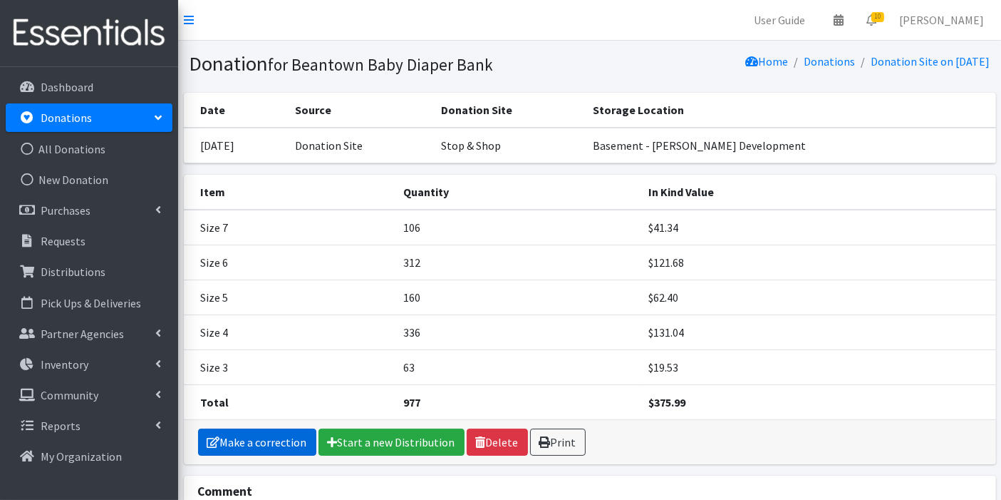
click at [276, 439] on link "Make a correction" at bounding box center [257, 441] width 118 height 27
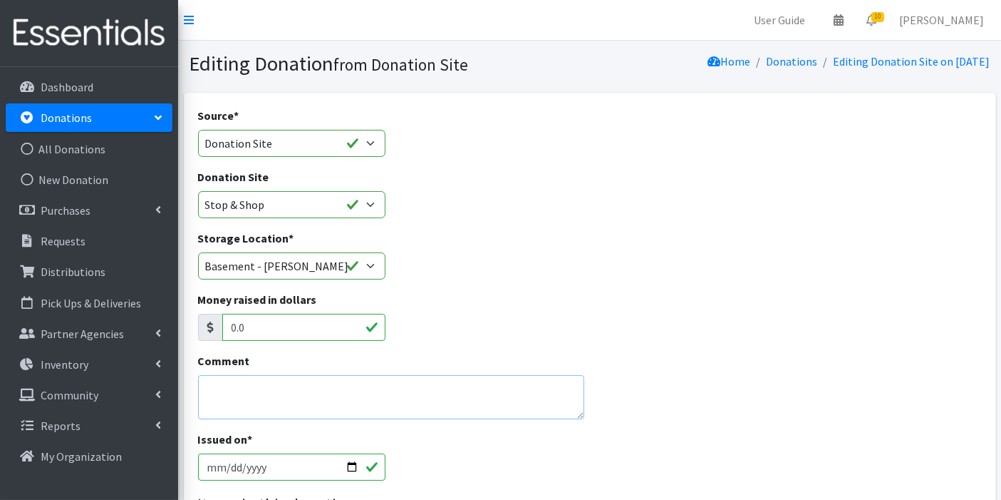
click at [364, 385] on textarea "Comment" at bounding box center [391, 397] width 387 height 44
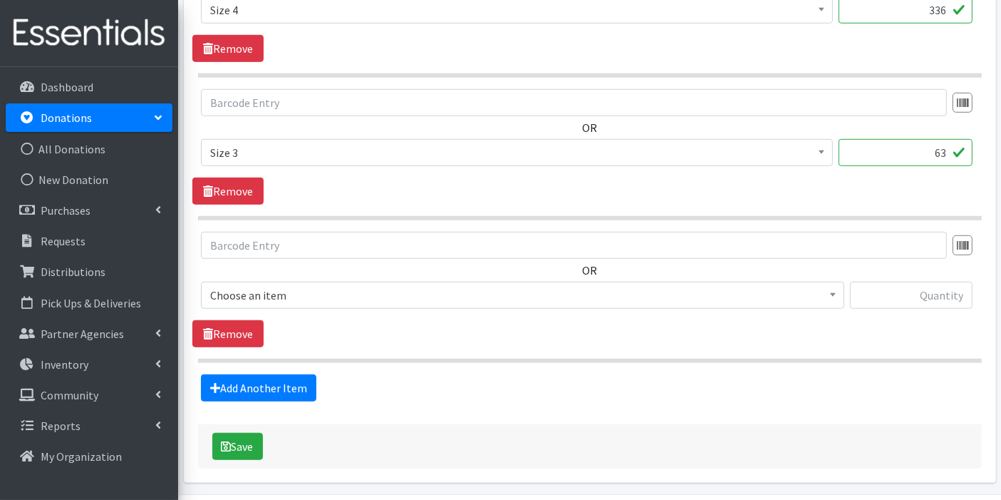
scroll to position [1046, 0]
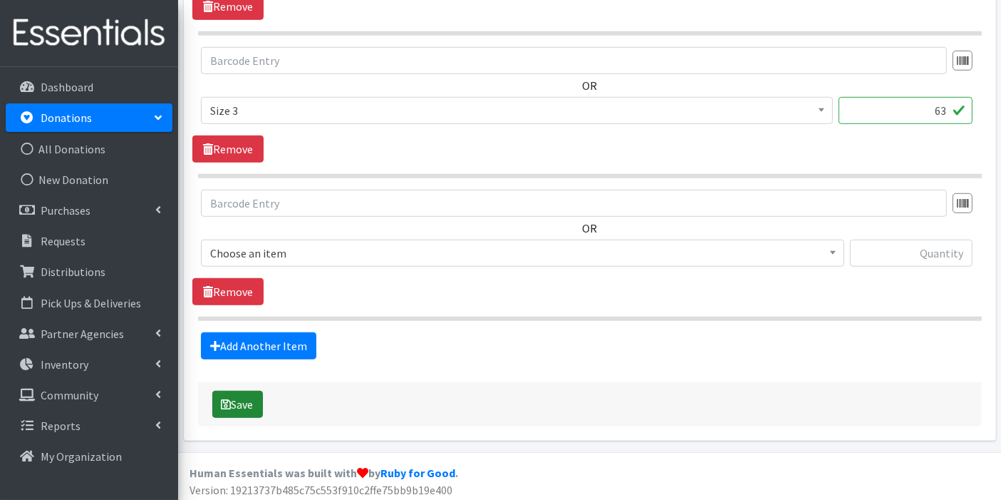
type textarea "Sz 3, 4, 5, 6,7"
click at [240, 391] on button "Save" at bounding box center [237, 404] width 51 height 27
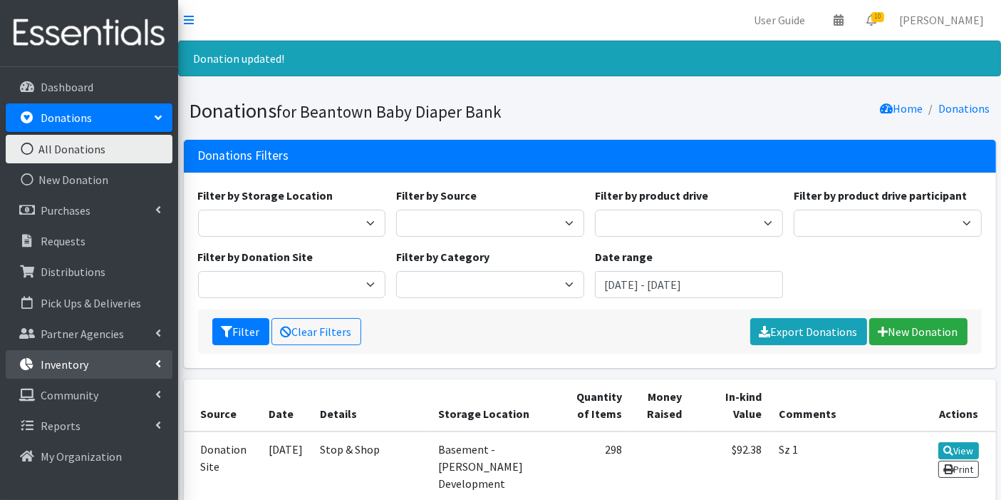
click at [66, 361] on p "Inventory" at bounding box center [65, 364] width 48 height 14
click at [77, 361] on p "Inventory" at bounding box center [65, 364] width 48 height 14
click at [87, 357] on link "Inventory" at bounding box center [89, 364] width 167 height 29
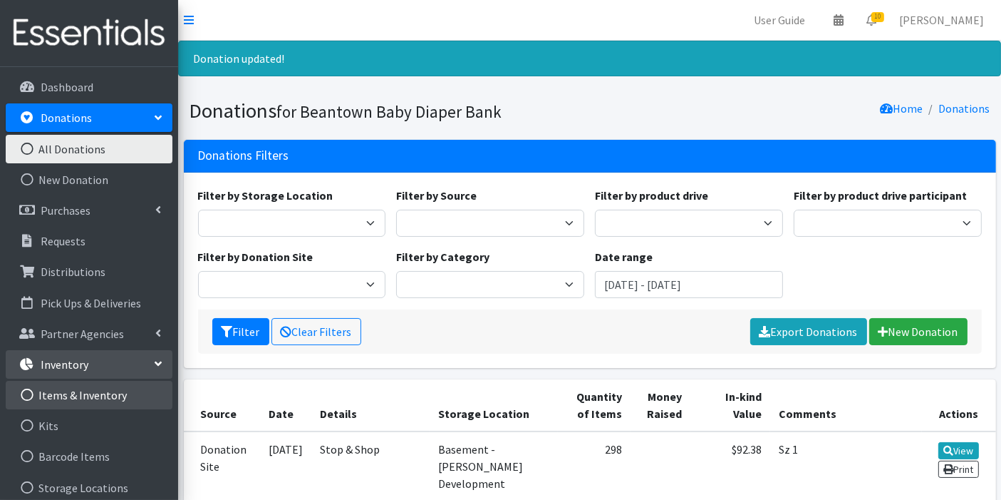
click at [78, 392] on link "Items & Inventory" at bounding box center [89, 395] width 167 height 29
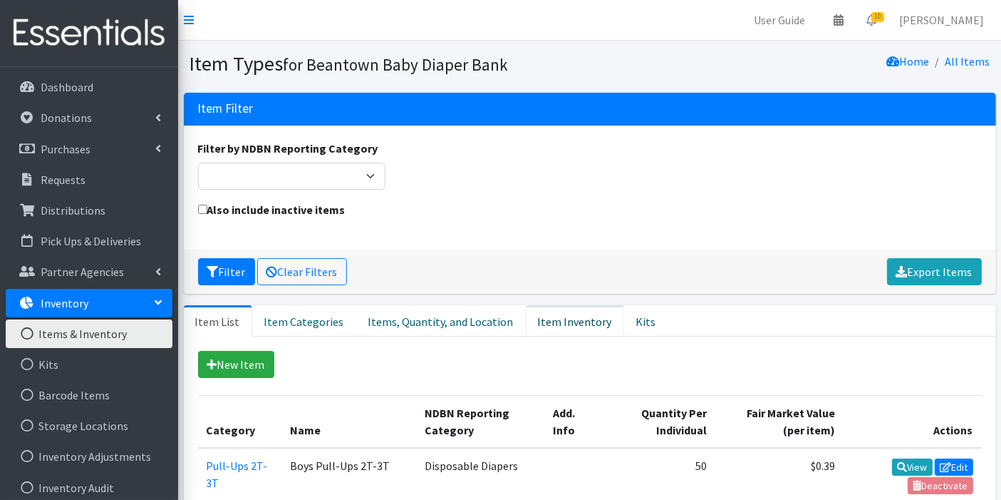
click at [542, 319] on link "Item Inventory" at bounding box center [575, 320] width 98 height 31
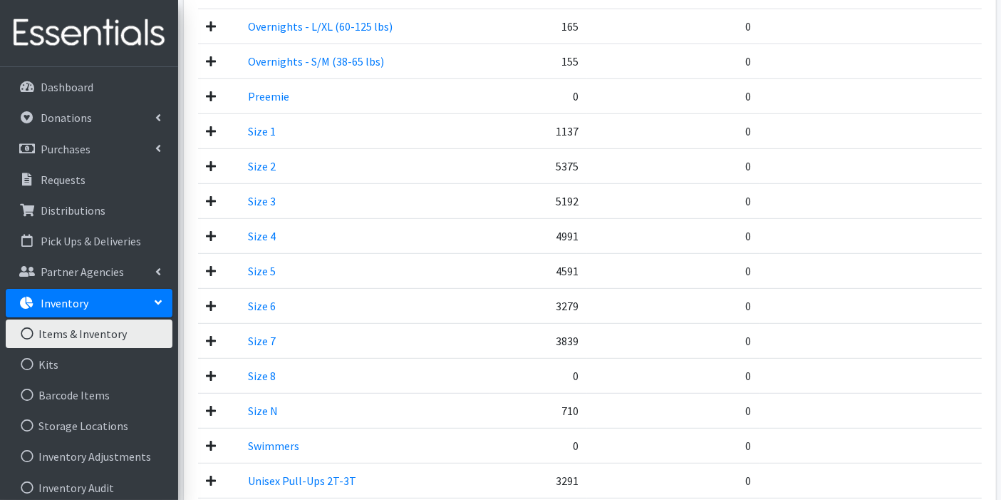
scroll to position [714, 0]
